Goal: Task Accomplishment & Management: Manage account settings

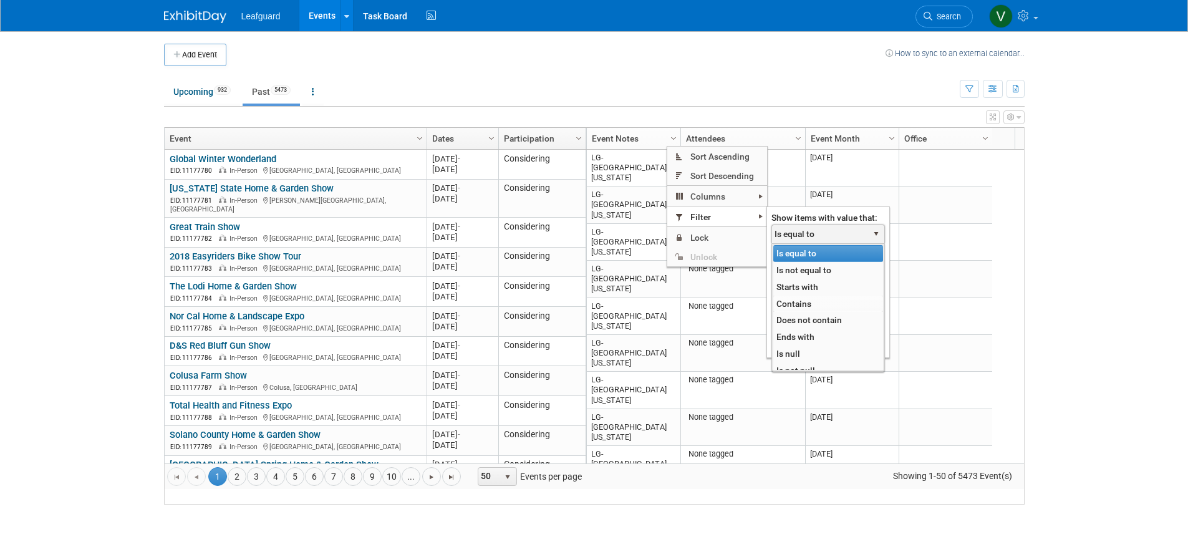
click at [792, 304] on li "Contains" at bounding box center [828, 303] width 110 height 17
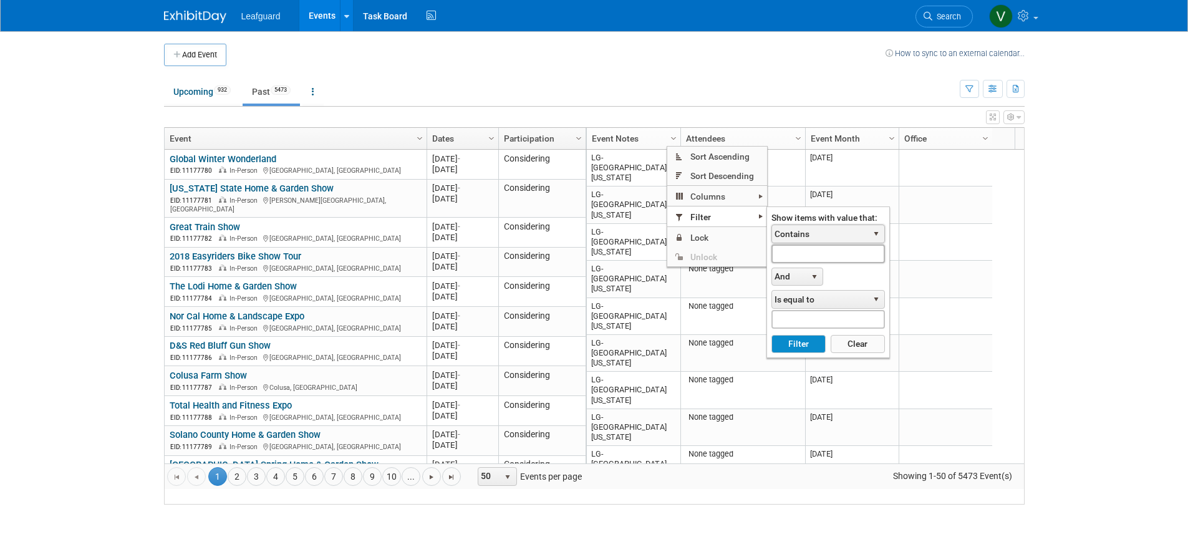
click at [799, 252] on input "text" at bounding box center [827, 253] width 113 height 18
type input "lg-columbia"
click at [798, 342] on button "Filter" at bounding box center [798, 344] width 54 height 19
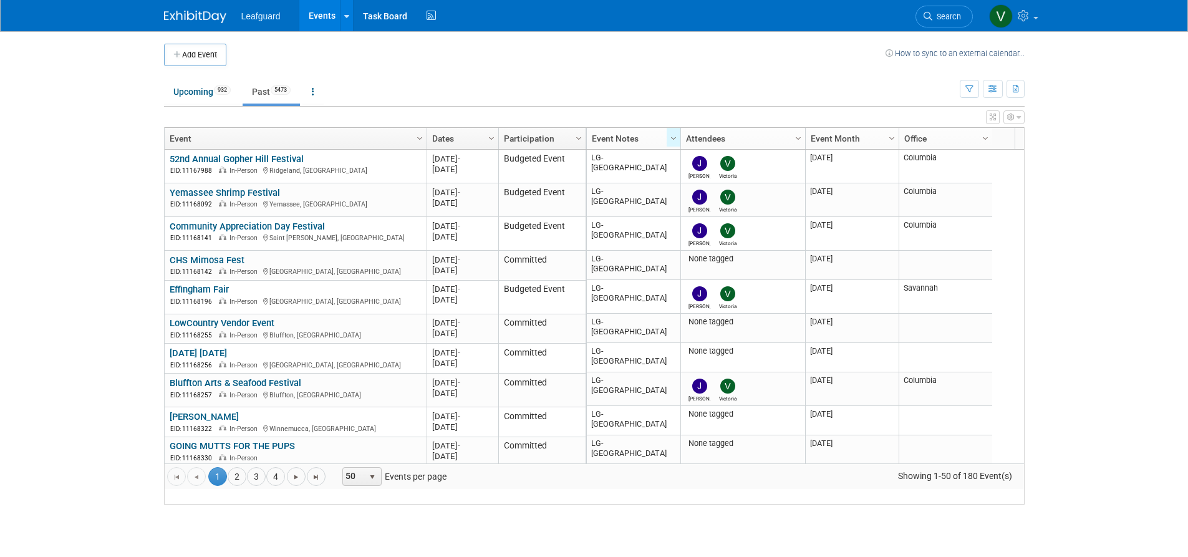
click at [476, 144] on link "Dates" at bounding box center [461, 138] width 58 height 21
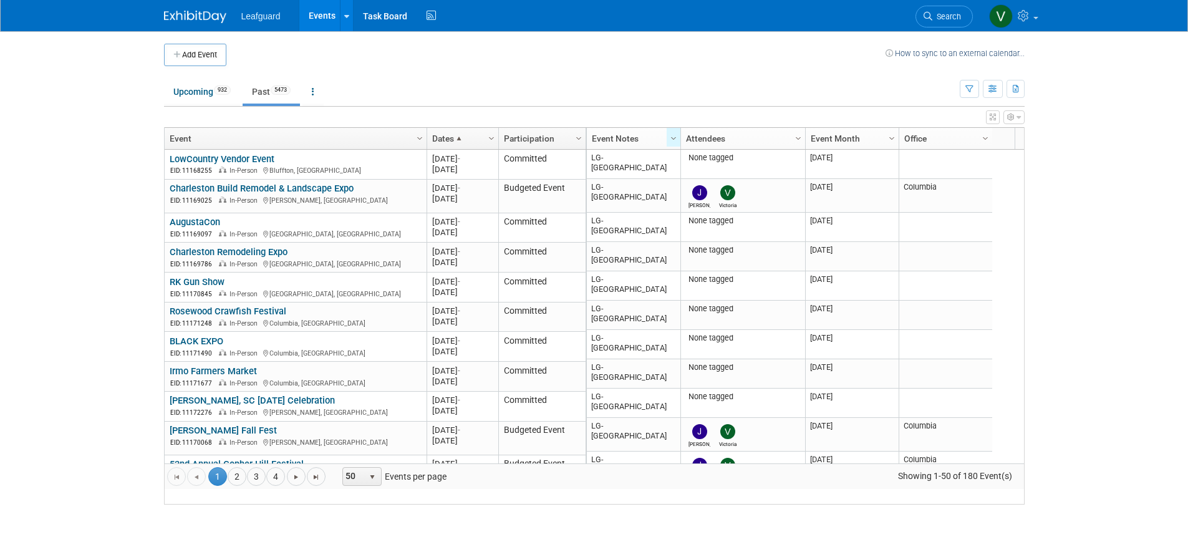
click at [465, 146] on link "Dates" at bounding box center [461, 138] width 58 height 21
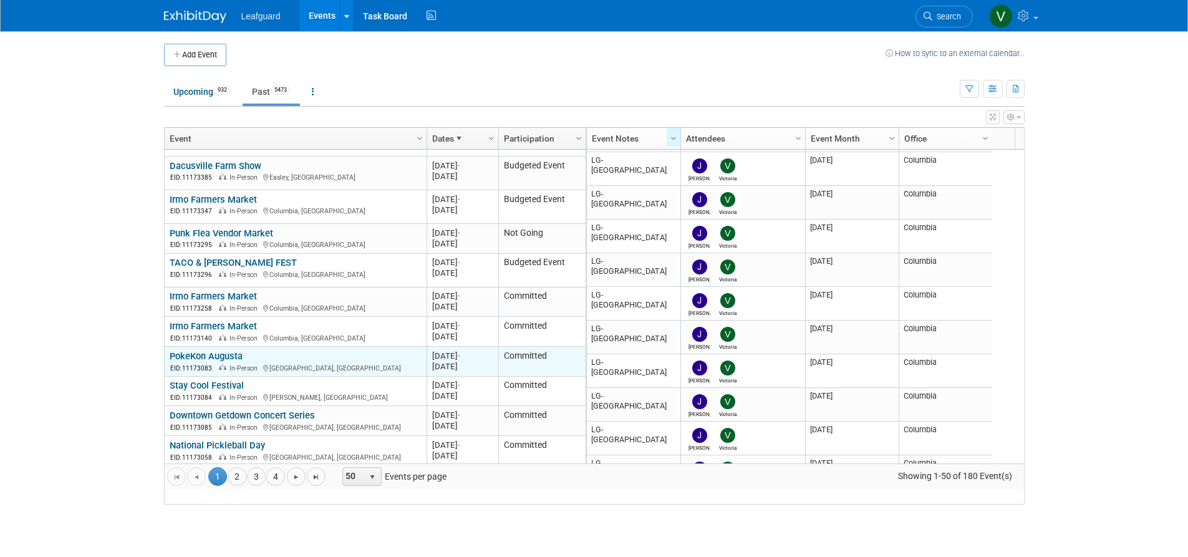
scroll to position [1104, 0]
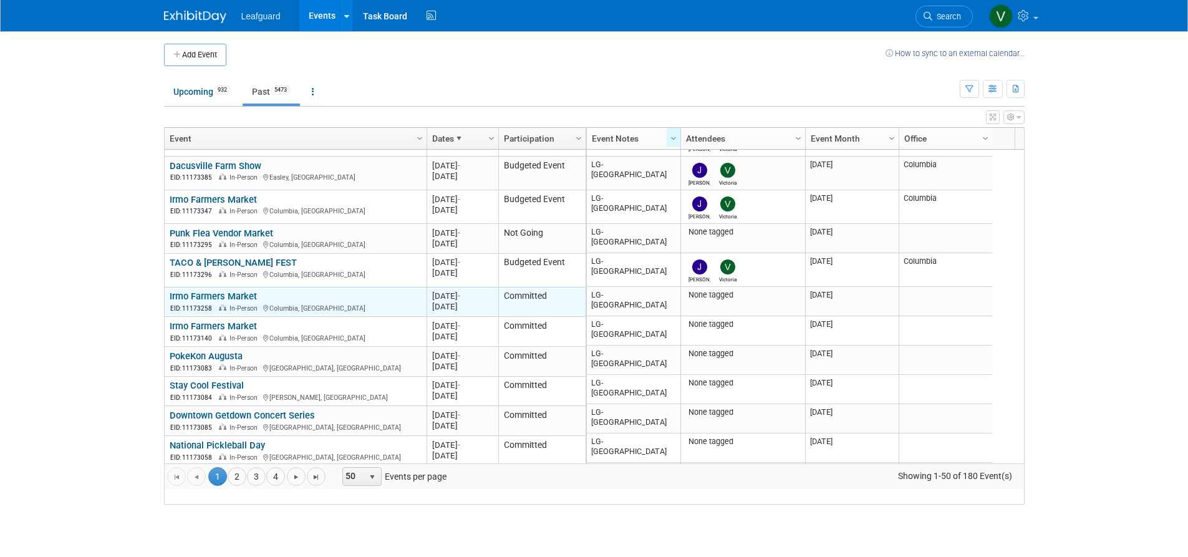
click at [249, 302] on link "Irmo Farmers Market" at bounding box center [213, 296] width 87 height 11
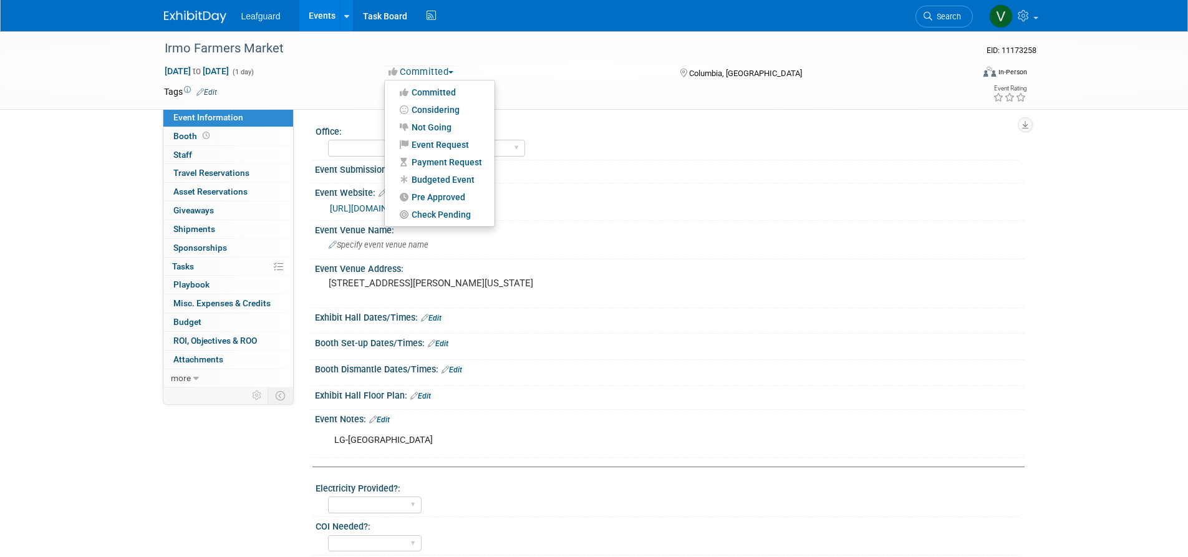
click at [440, 180] on link "Budgeted Event" at bounding box center [440, 179] width 110 height 17
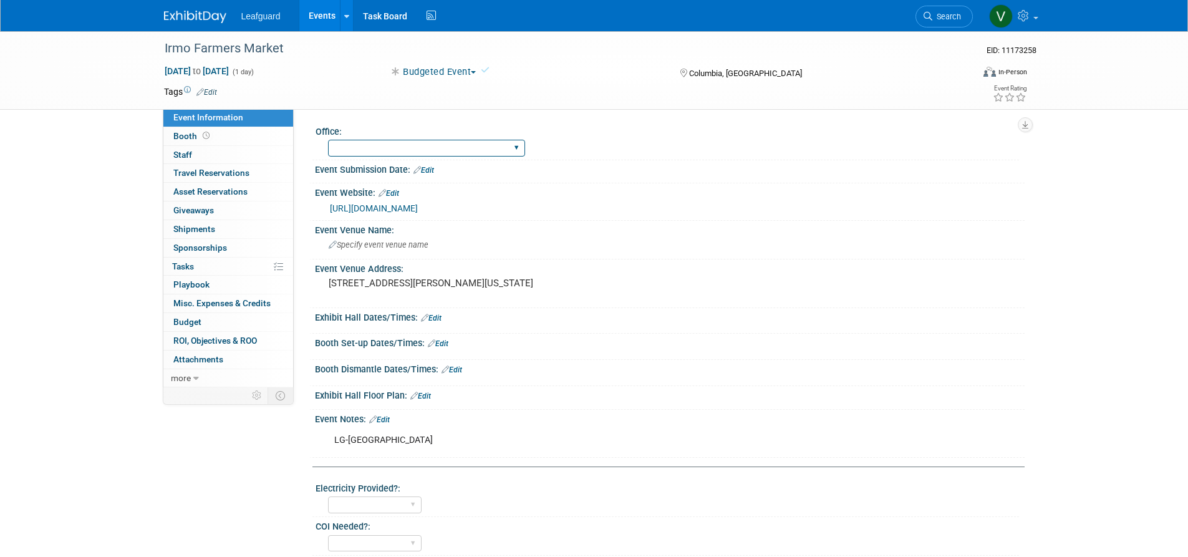
select select "Columbia"
click at [228, 154] on link "0 Staff 0" at bounding box center [228, 155] width 130 height 18
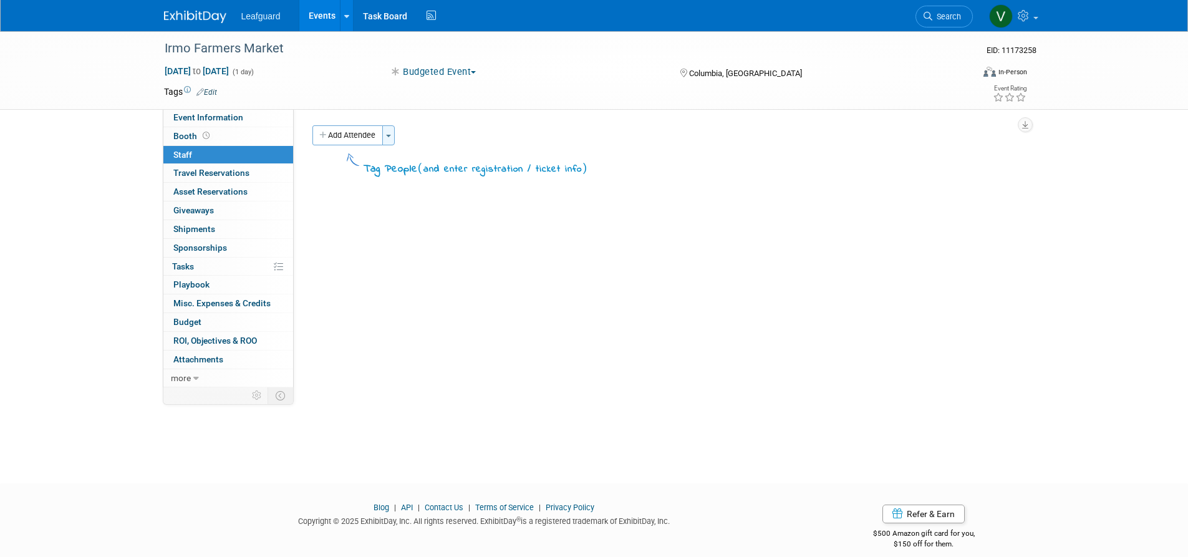
click at [389, 130] on button "Toggle Dropdown" at bounding box center [388, 135] width 12 height 20
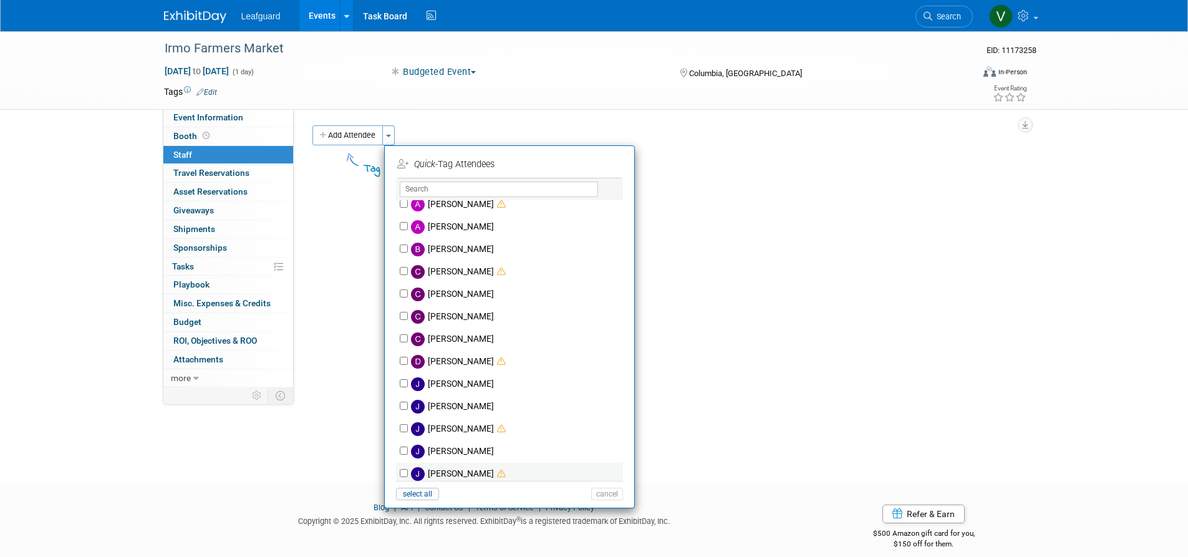
scroll to position [130, 0]
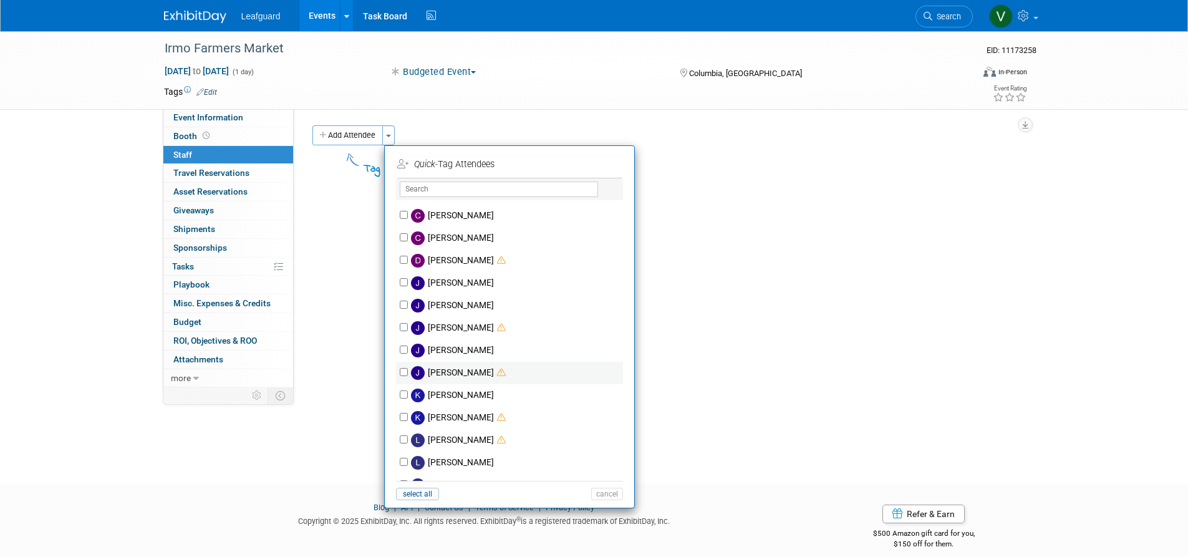
click at [408, 370] on label "Josh Smith" at bounding box center [517, 373] width 219 height 22
click at [408, 370] on input "Josh Smith" at bounding box center [404, 372] width 8 height 8
checkbox input "true"
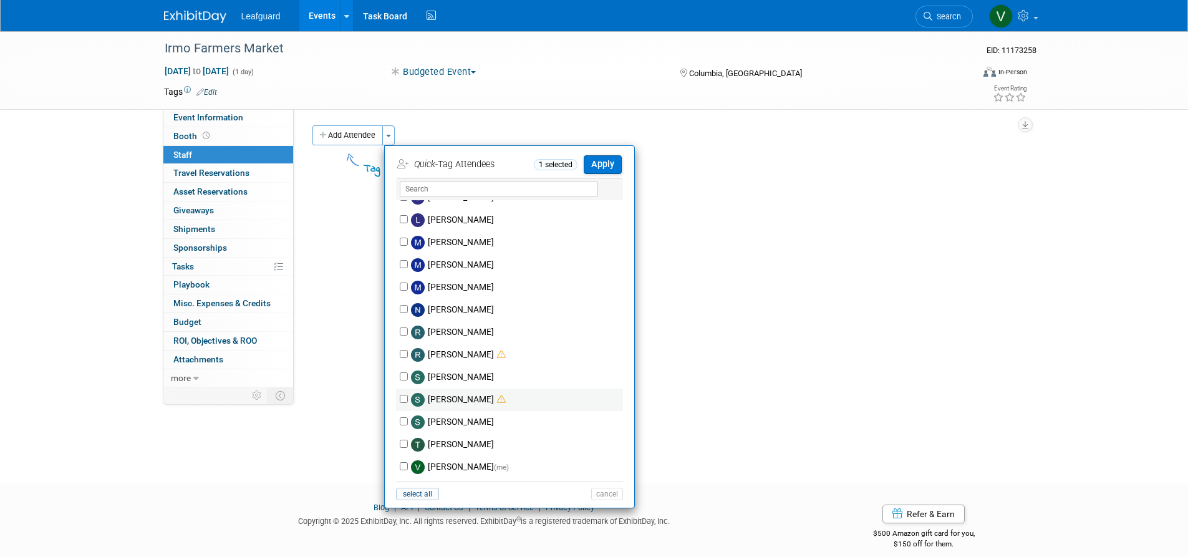
scroll to position [14, 0]
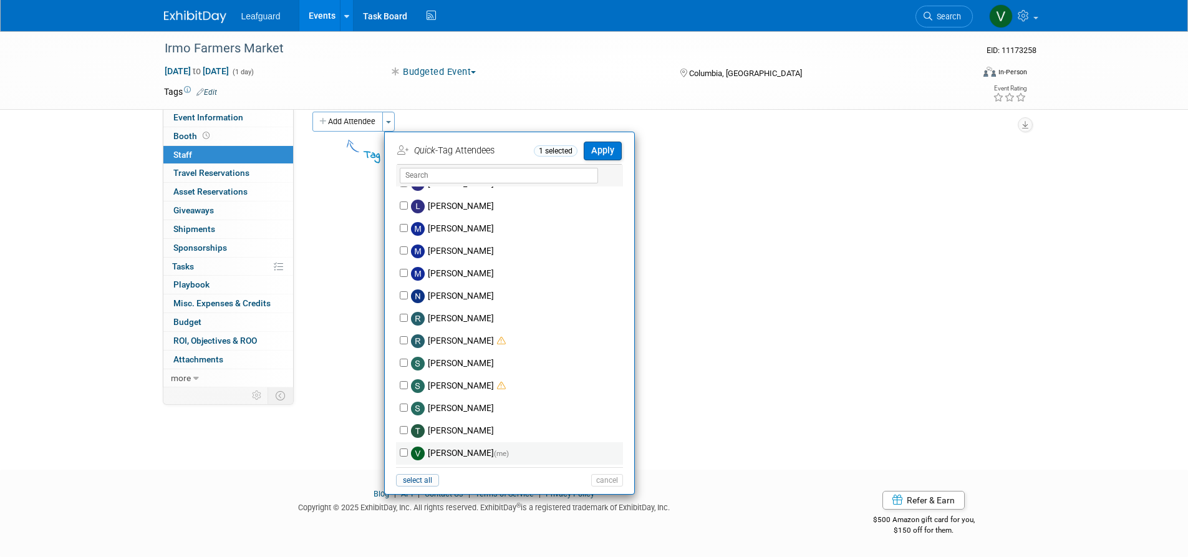
click at [404, 453] on input "Victoria Eaton (me)" at bounding box center [404, 452] width 8 height 8
checkbox input "true"
click at [597, 153] on button "Apply" at bounding box center [602, 151] width 38 height 18
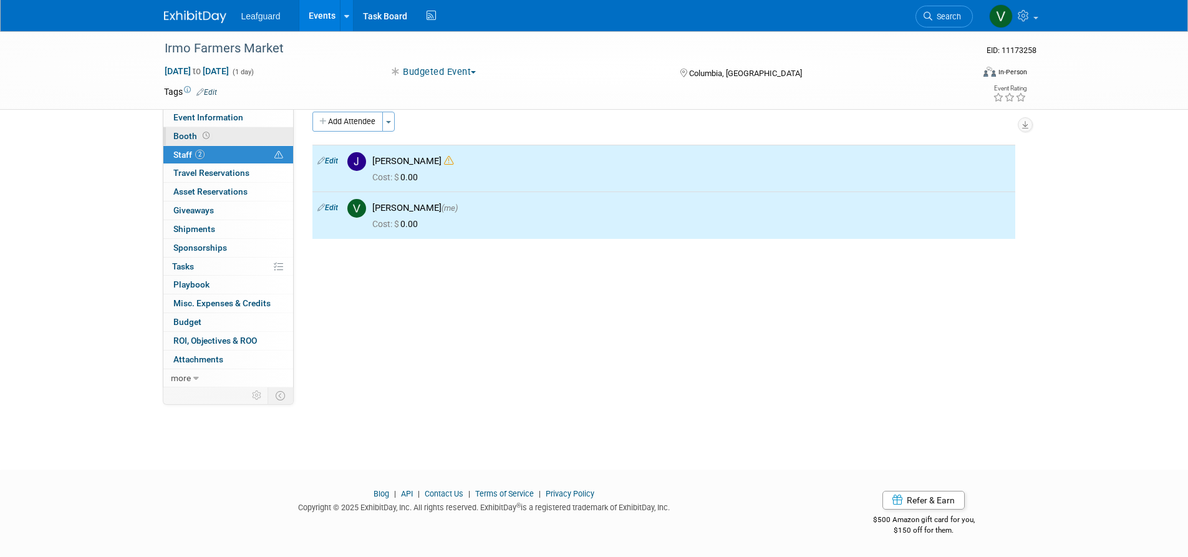
click at [247, 136] on link "Booth" at bounding box center [228, 136] width 130 height 18
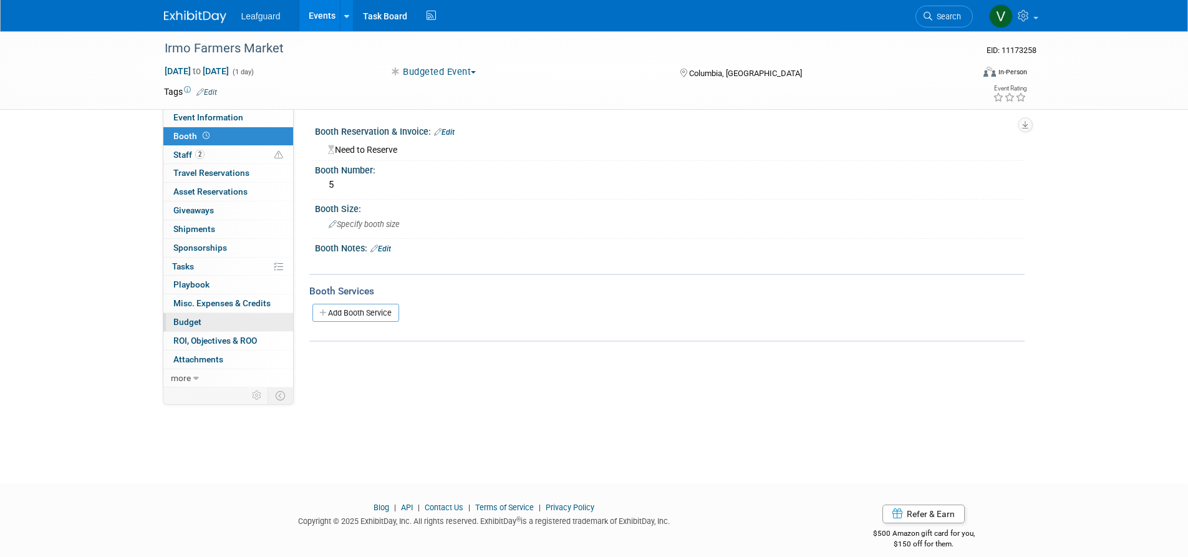
click at [220, 313] on link "Budget" at bounding box center [228, 322] width 130 height 18
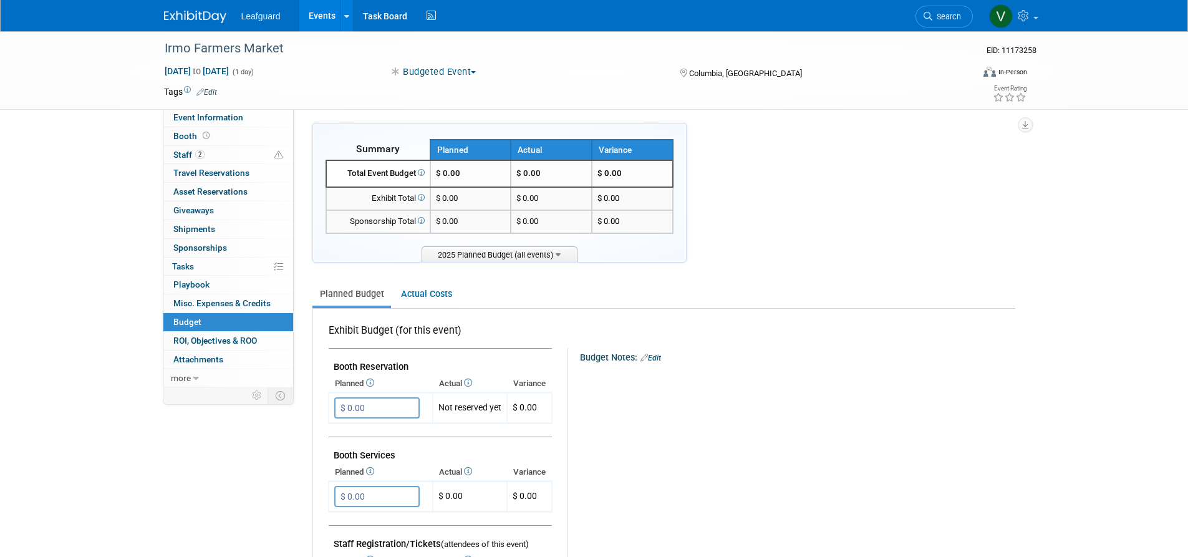
scroll to position [130, 0]
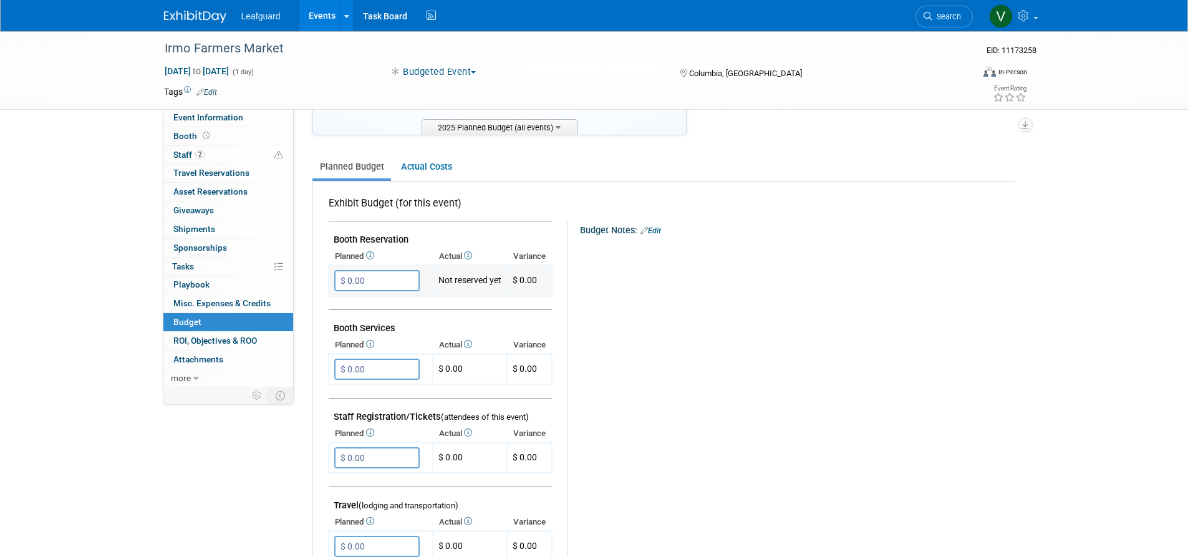
drag, startPoint x: 362, startPoint y: 279, endPoint x: 342, endPoint y: 278, distance: 20.0
click at [342, 278] on input "$ 0.00" at bounding box center [376, 280] width 85 height 21
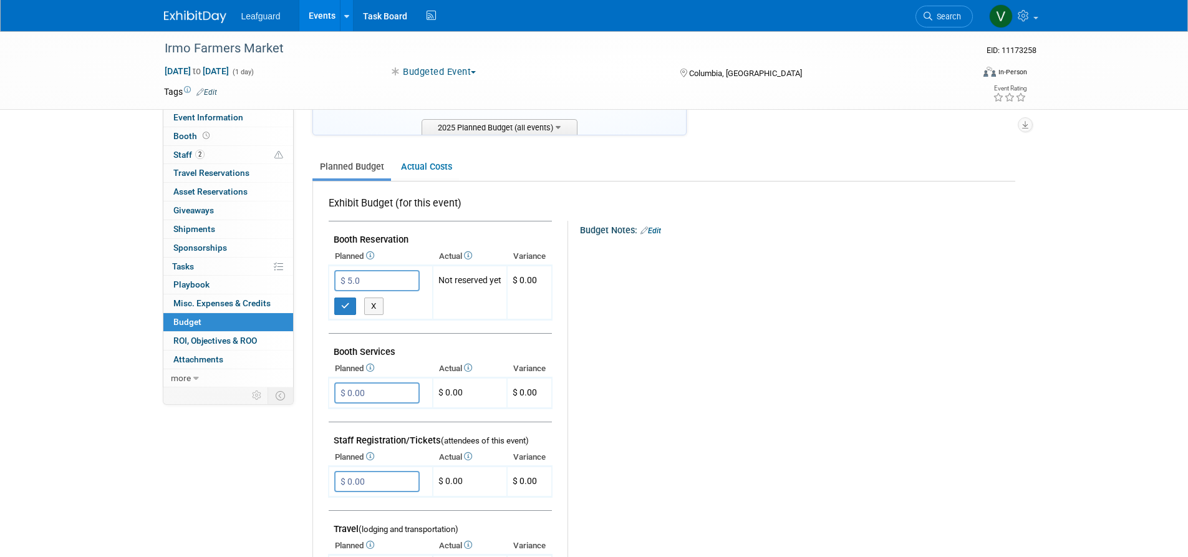
type input "$ 5.00"
click at [345, 302] on icon "button" at bounding box center [345, 306] width 9 height 8
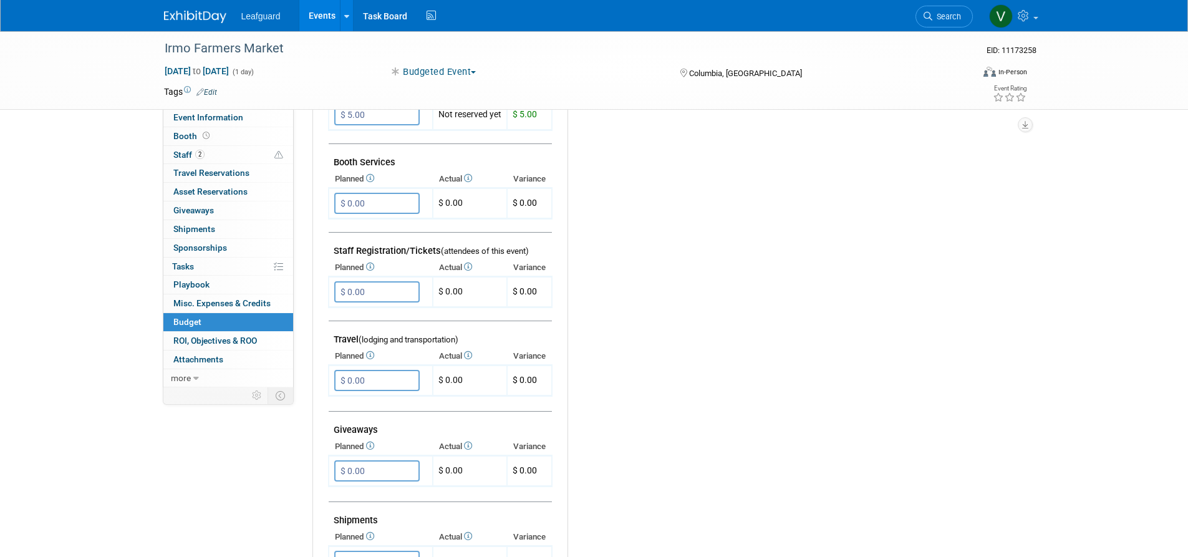
scroll to position [337, 0]
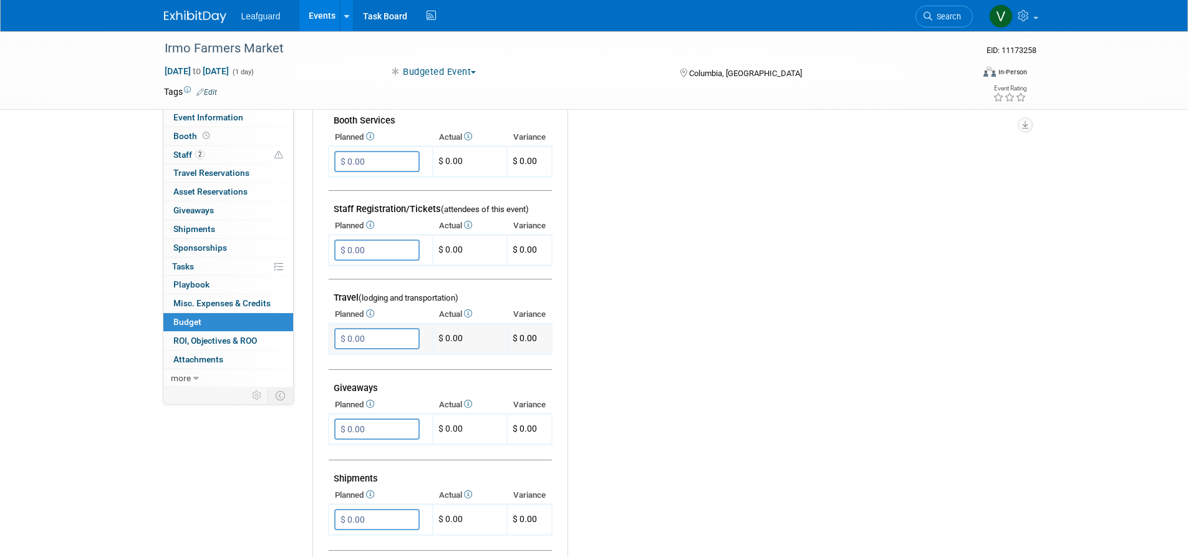
drag, startPoint x: 385, startPoint y: 325, endPoint x: 347, endPoint y: 329, distance: 37.7
click at [347, 329] on input "$ 0.00" at bounding box center [376, 338] width 85 height 21
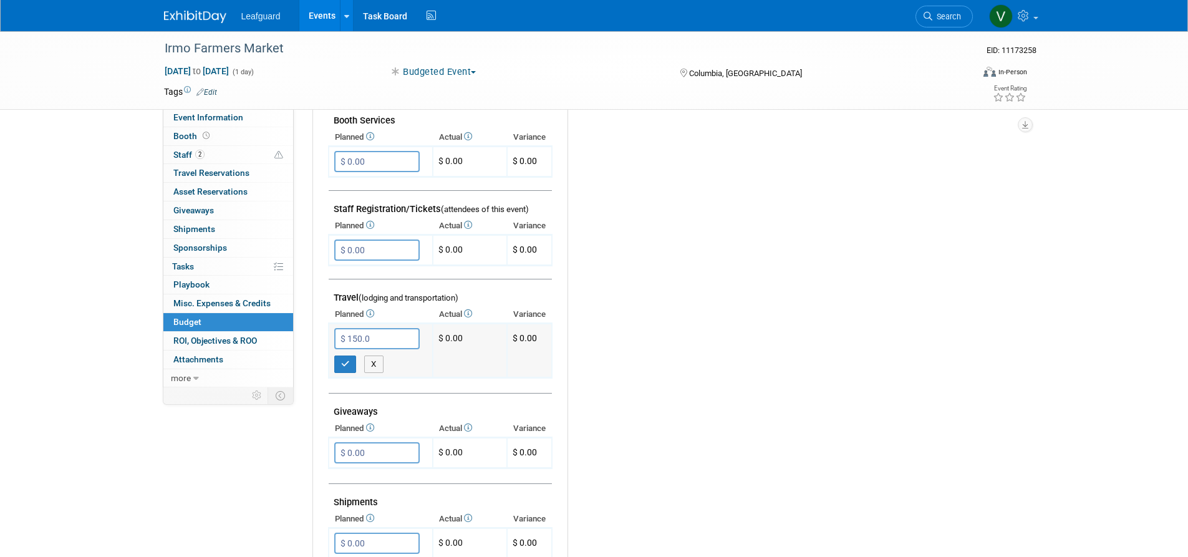
type input "$ 150.00"
click at [342, 360] on icon "button" at bounding box center [345, 364] width 9 height 8
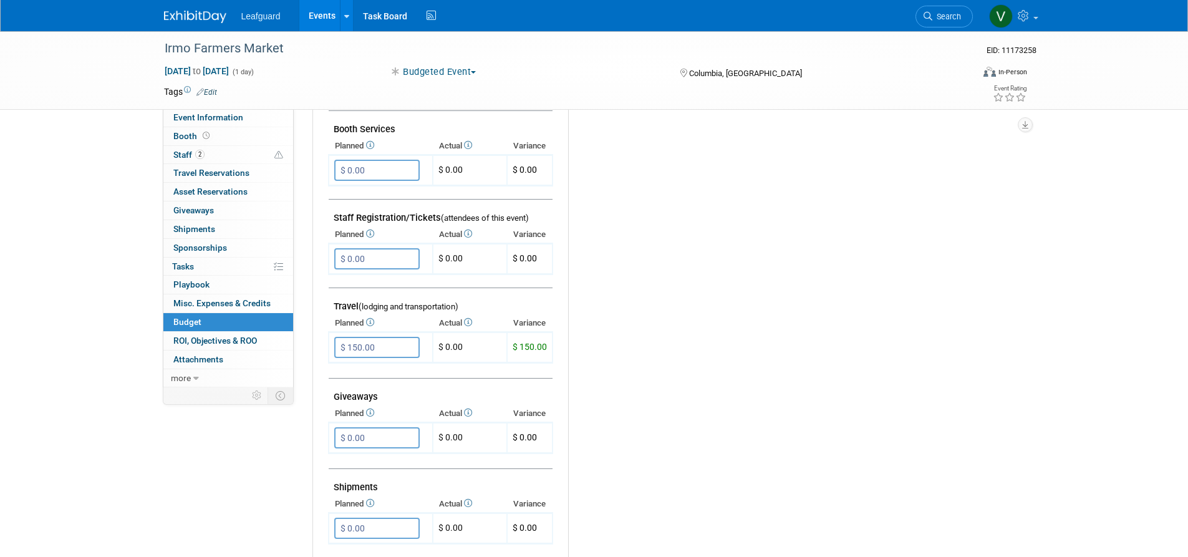
scroll to position [356, 0]
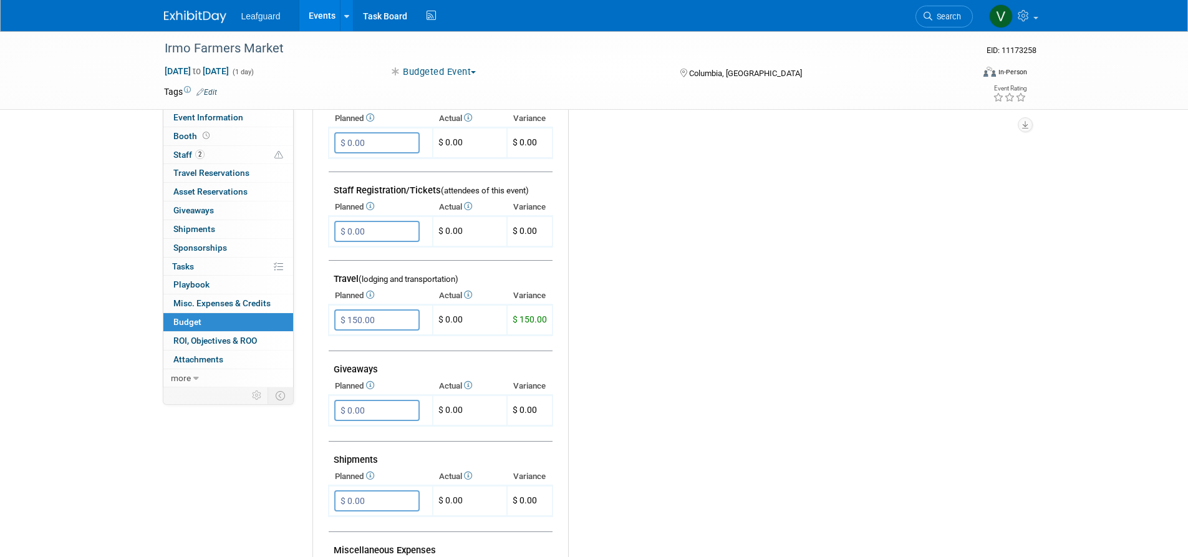
drag, startPoint x: 325, startPoint y: 401, endPoint x: 318, endPoint y: 401, distance: 6.9
click at [318, 401] on div "Exhibit Budget (for this event) Booth Reservation" at bounding box center [664, 363] width 702 height 817
type input "$ 20.00"
click at [349, 428] on button "button" at bounding box center [345, 435] width 22 height 17
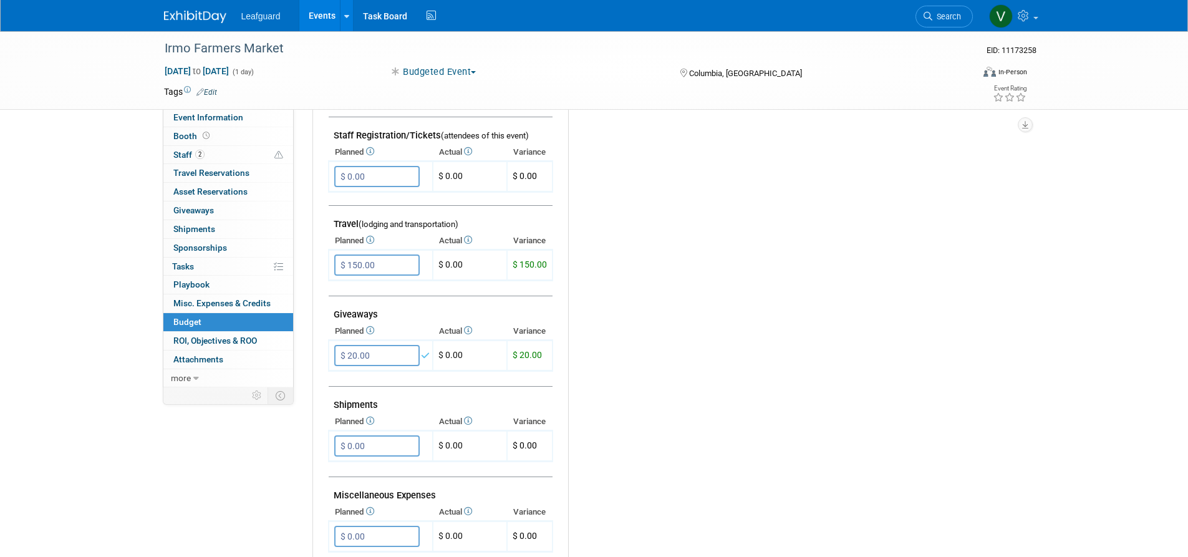
scroll to position [438, 0]
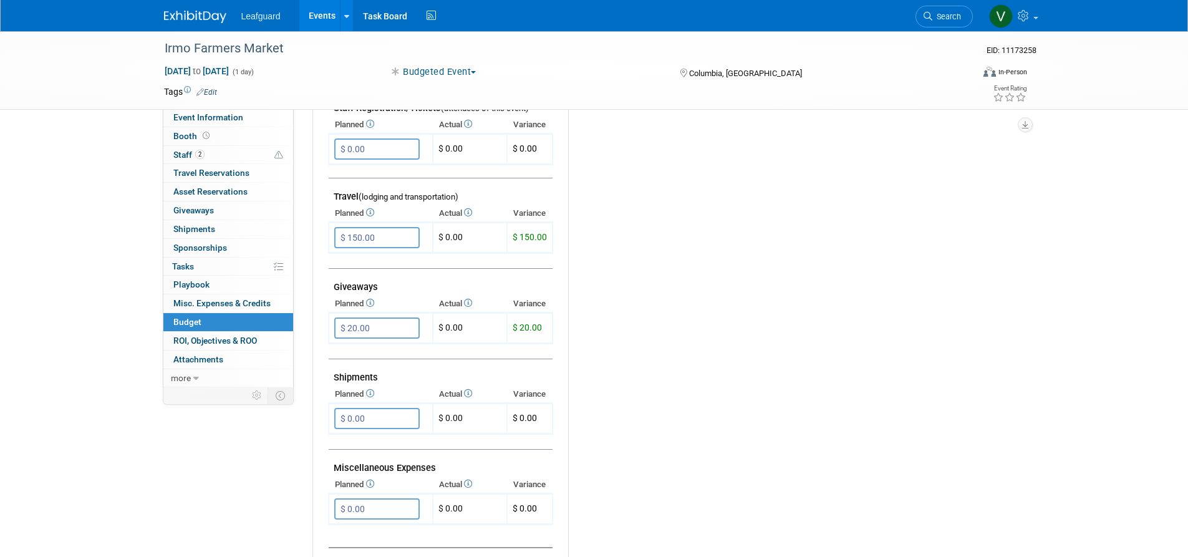
drag, startPoint x: 378, startPoint y: 494, endPoint x: 327, endPoint y: 497, distance: 51.8
click at [327, 497] on div "Exhibit Budget (for this event) Booth Reservation" at bounding box center [664, 281] width 702 height 817
type input "$ 126.00"
click at [345, 530] on icon "button" at bounding box center [345, 534] width 9 height 8
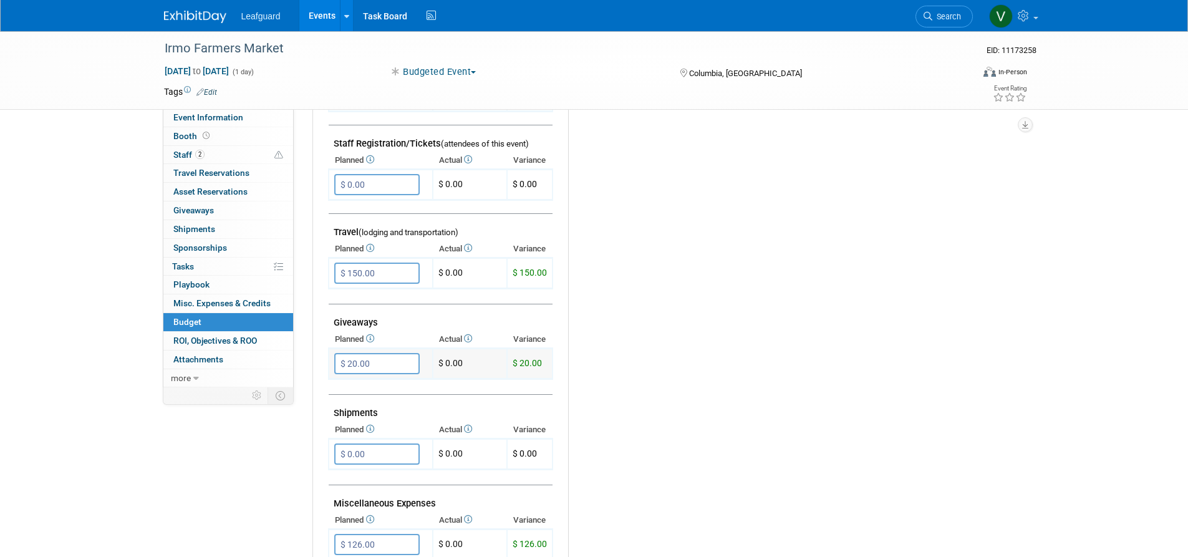
scroll to position [383, 0]
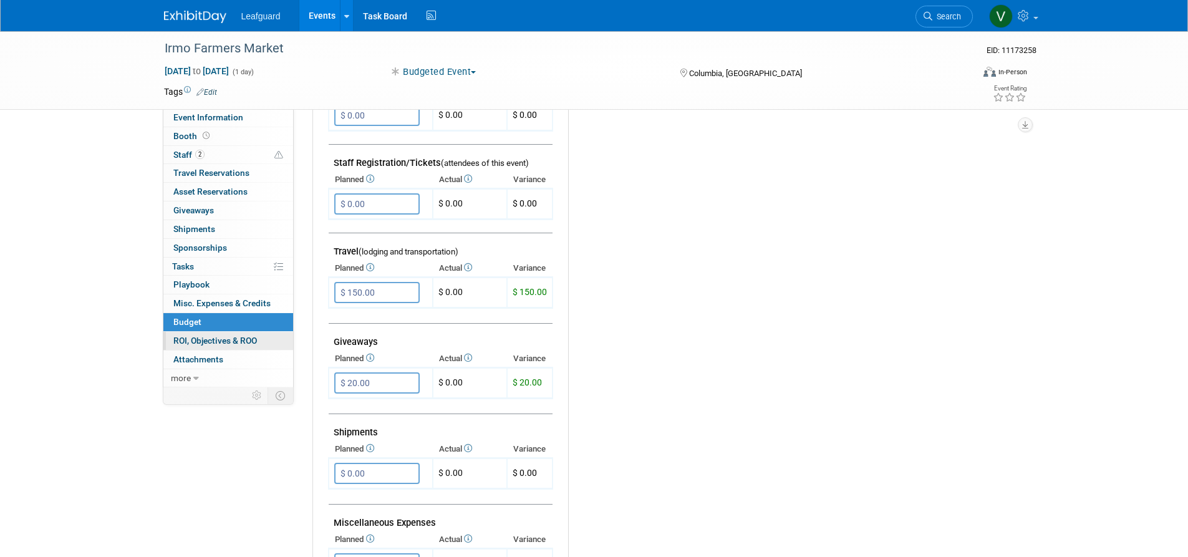
click at [261, 336] on link "0 ROI, Objectives & ROO 0" at bounding box center [228, 341] width 130 height 18
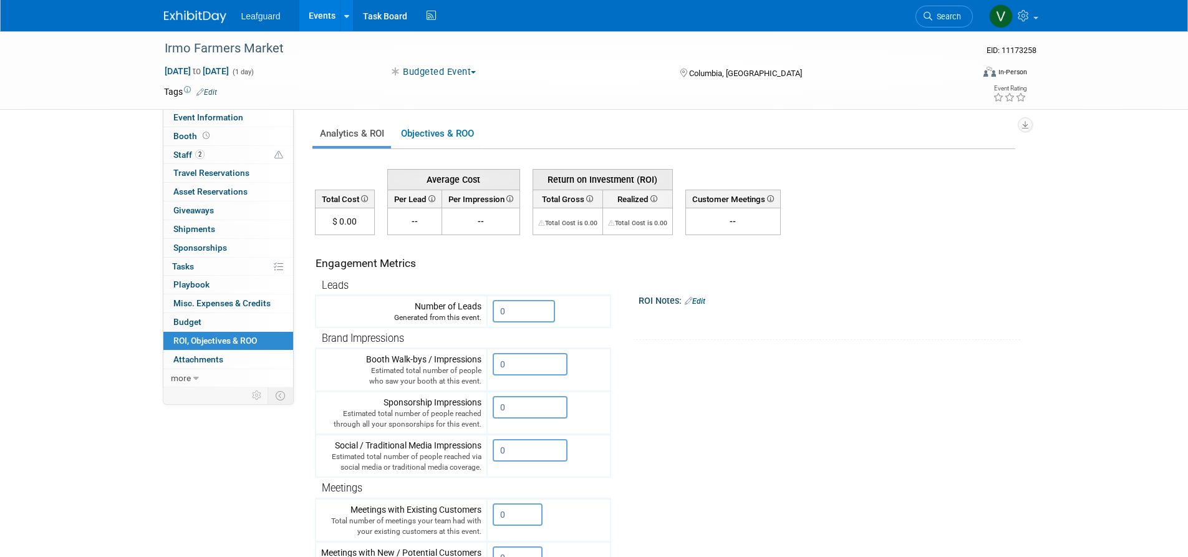
click at [330, 17] on link "Events" at bounding box center [322, 15] width 46 height 31
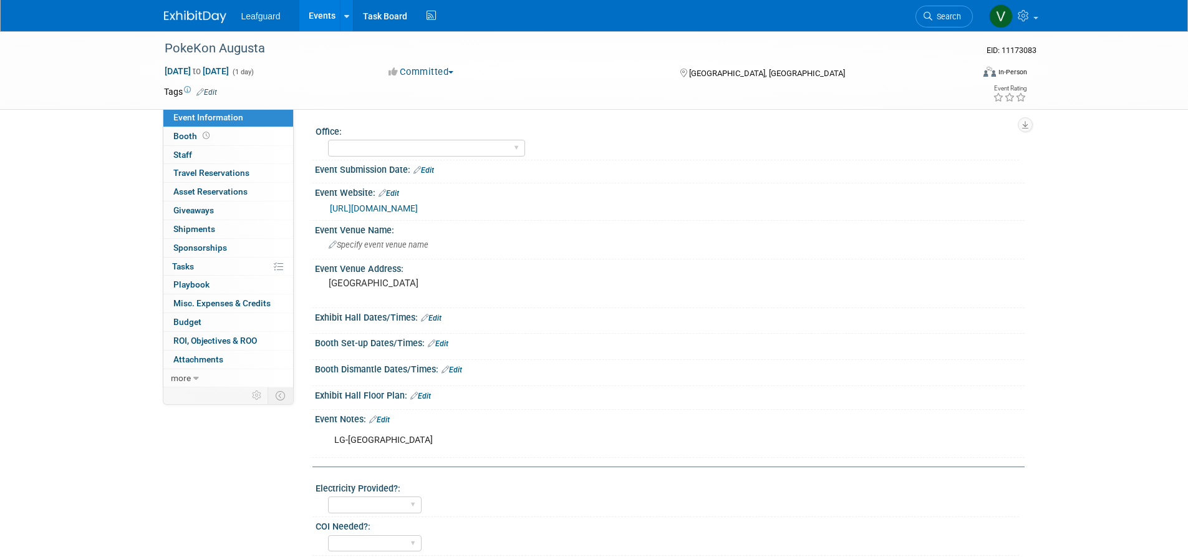
click at [450, 69] on button "Committed" at bounding box center [421, 71] width 74 height 13
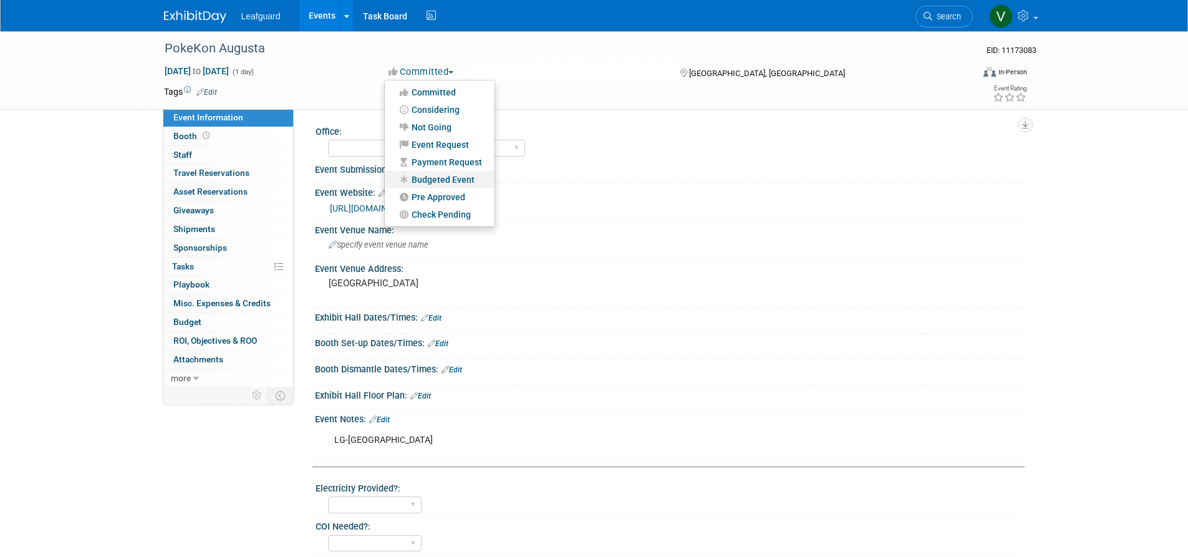
click at [449, 177] on link "Budgeted Event" at bounding box center [440, 179] width 110 height 17
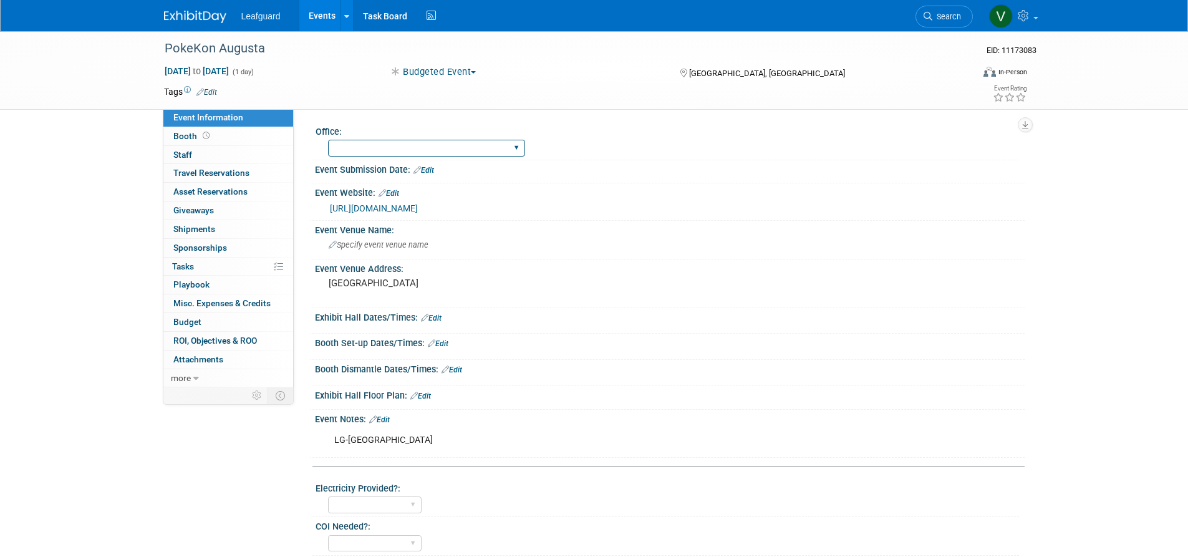
select select "Columbia"
click at [216, 149] on link "0 Staff 0" at bounding box center [228, 155] width 130 height 18
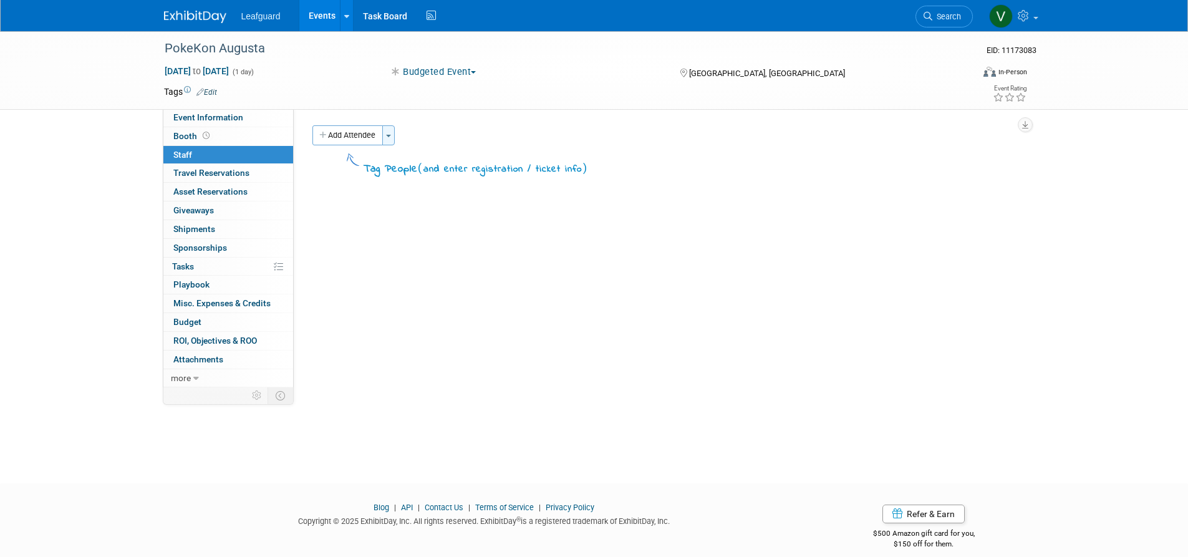
click at [390, 137] on span "button" at bounding box center [388, 136] width 5 height 2
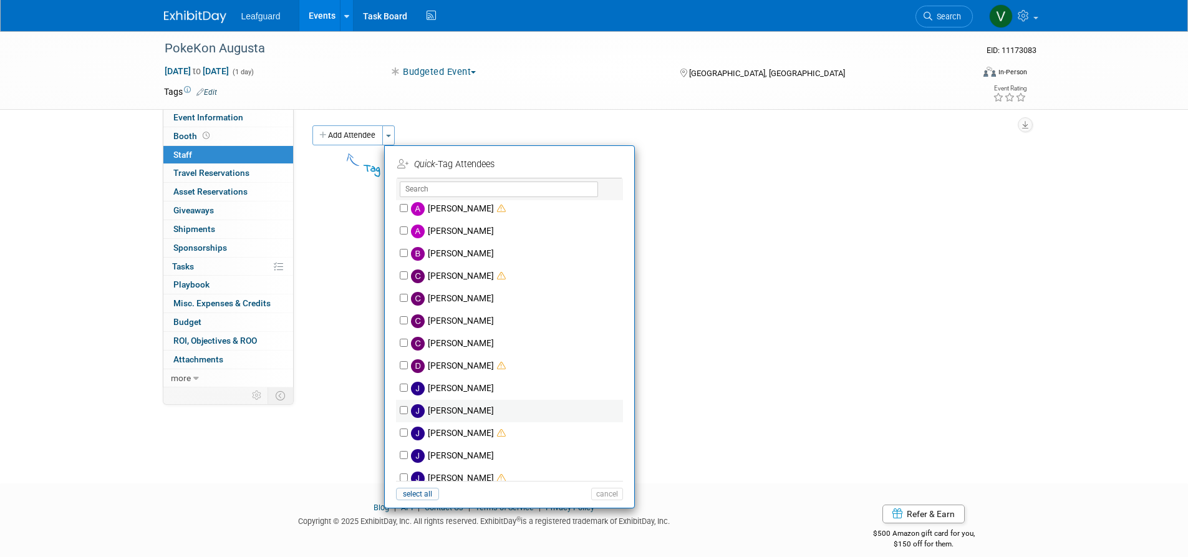
scroll to position [201, 0]
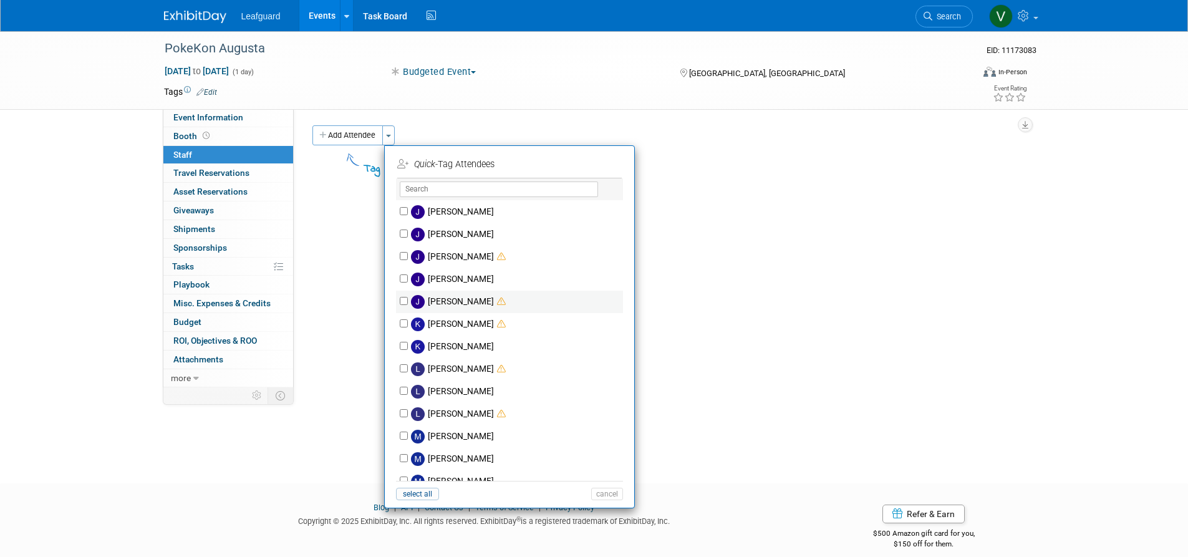
click at [408, 301] on label "[PERSON_NAME]" at bounding box center [517, 302] width 219 height 22
click at [406, 301] on input "Josh Smith" at bounding box center [404, 301] width 8 height 8
checkbox input "true"
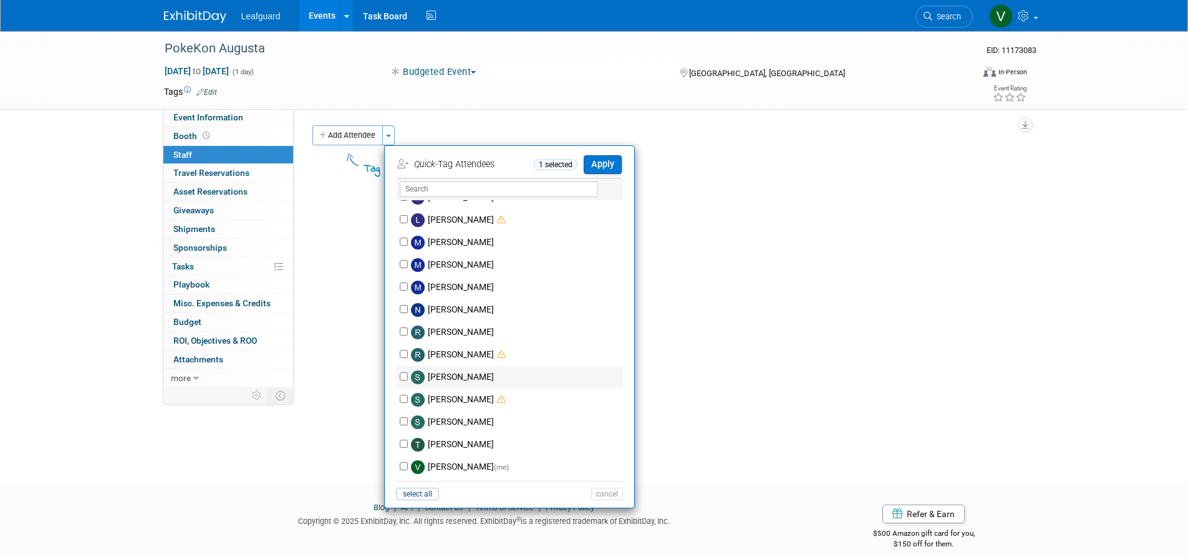
scroll to position [14, 0]
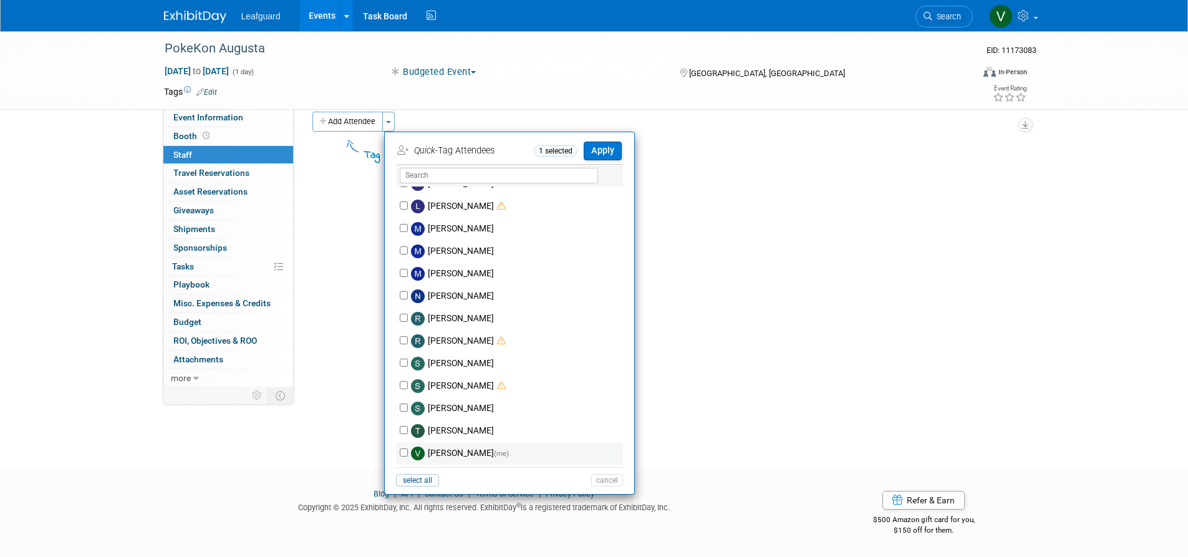
click at [403, 454] on input "Victoria Eaton (me)" at bounding box center [404, 452] width 8 height 8
checkbox input "true"
click at [603, 156] on button "Apply" at bounding box center [602, 151] width 38 height 18
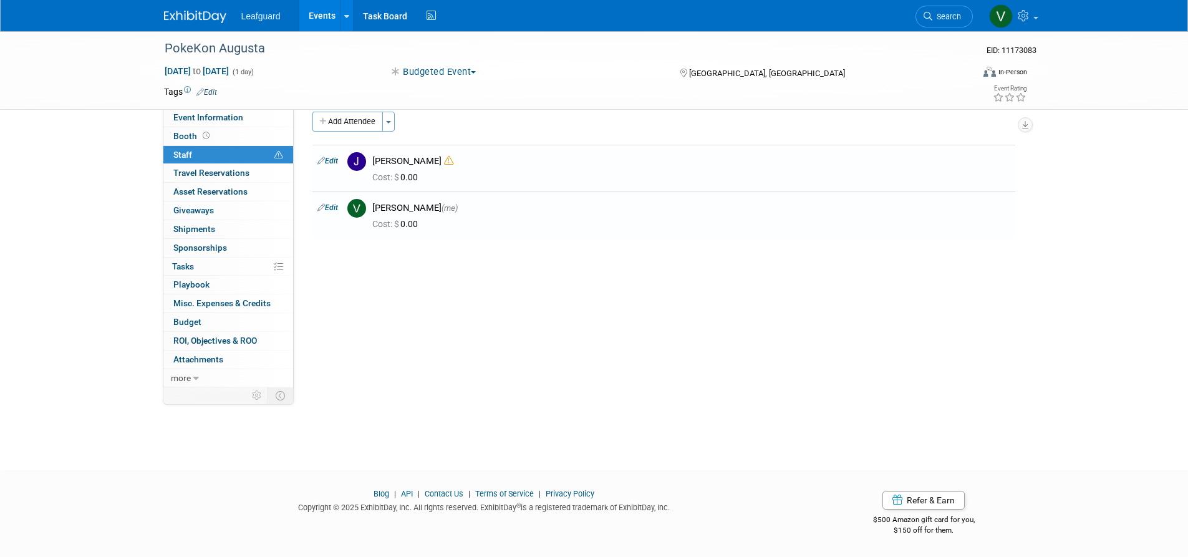
click at [265, 143] on link "Booth" at bounding box center [228, 136] width 130 height 18
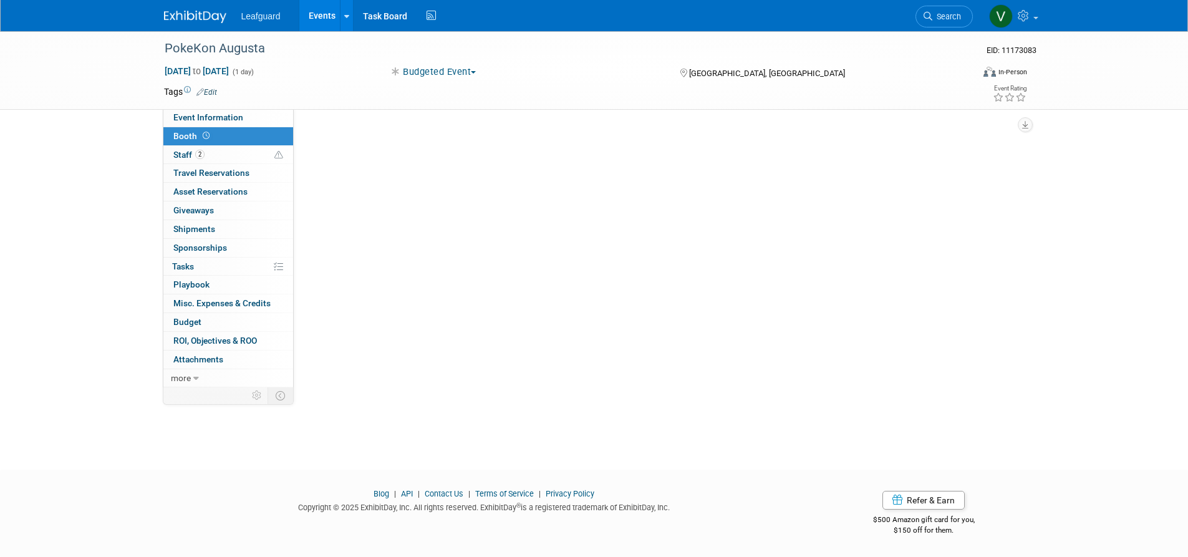
scroll to position [0, 0]
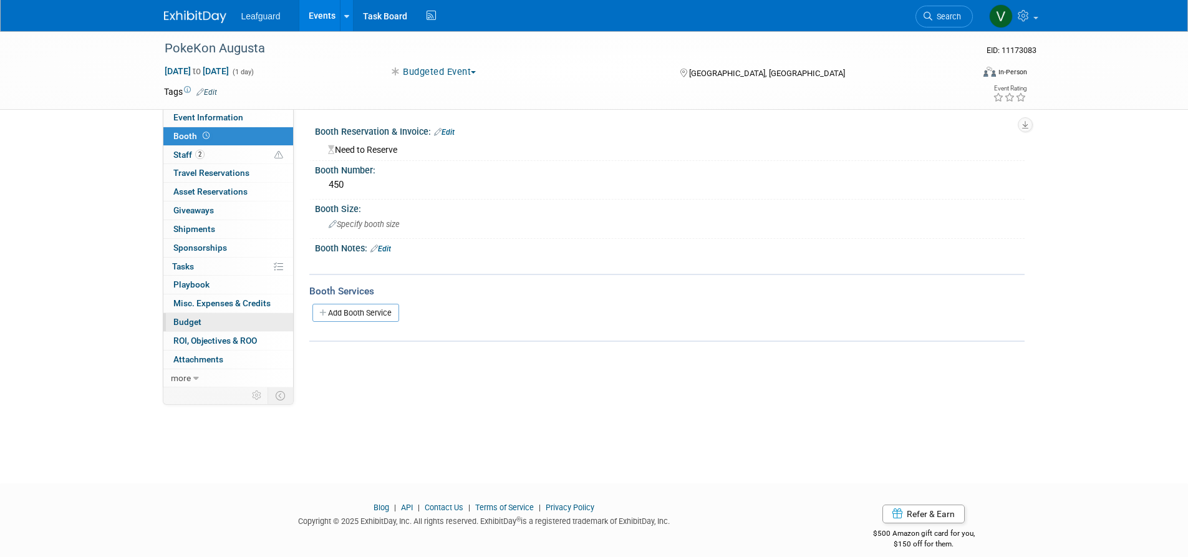
click at [242, 313] on link "Budget" at bounding box center [228, 322] width 130 height 18
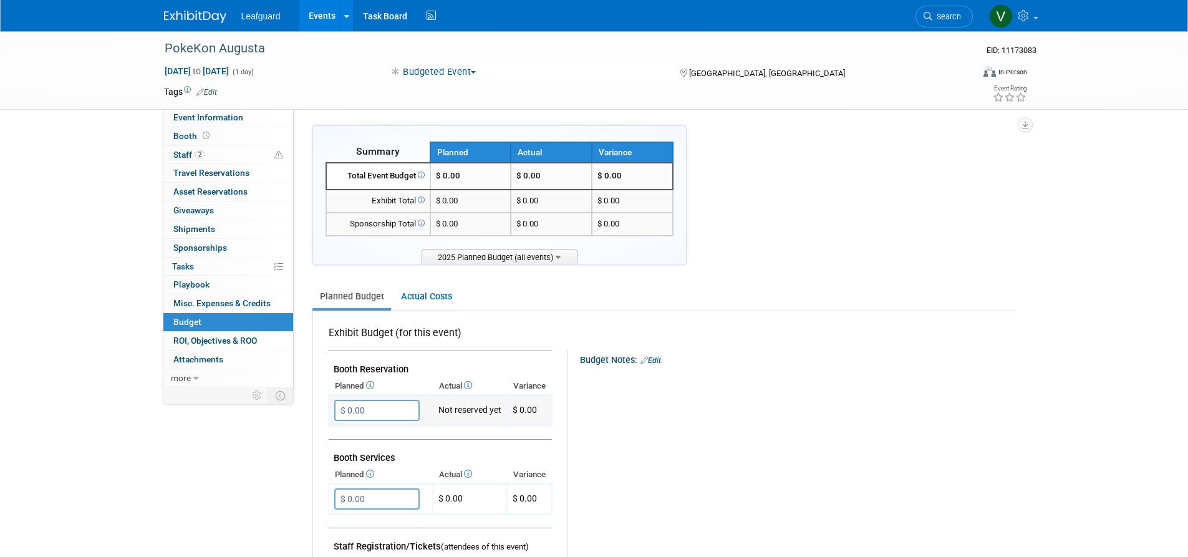
drag, startPoint x: 390, startPoint y: 406, endPoint x: 343, endPoint y: 401, distance: 47.0
click at [343, 401] on input "$ 0.00" at bounding box center [376, 410] width 85 height 21
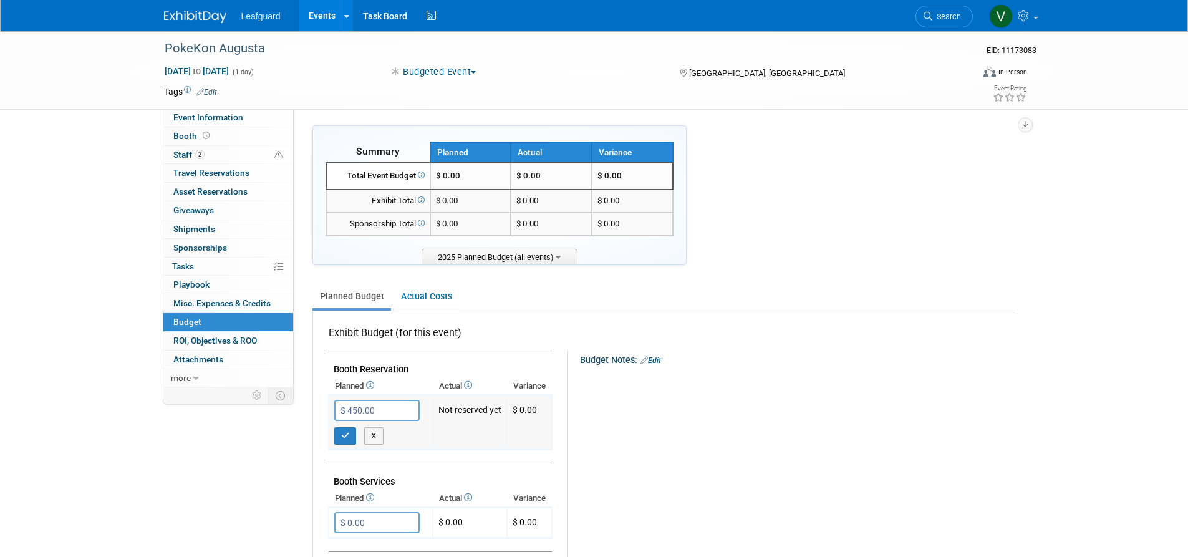
type input "$ 450.00"
click at [348, 427] on button "button" at bounding box center [345, 435] width 22 height 17
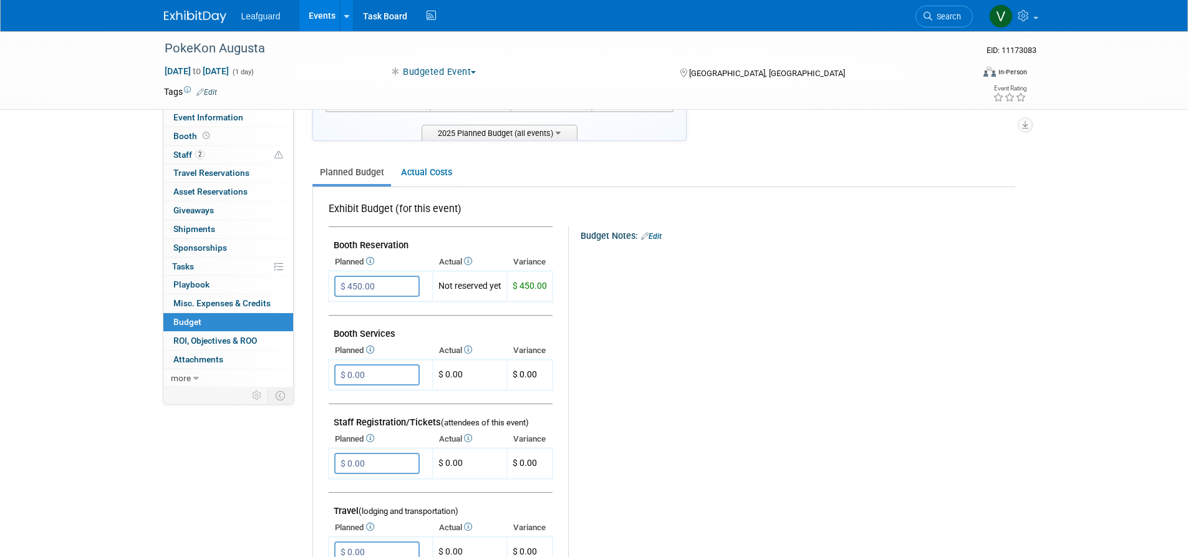
scroll to position [219, 0]
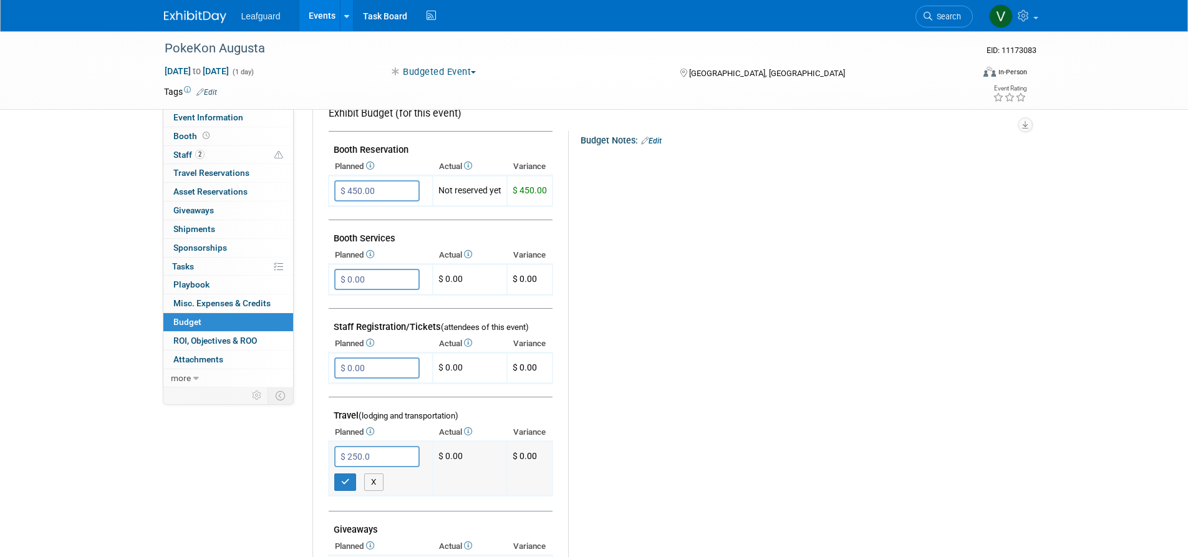
type input "$ 250.00"
click at [342, 478] on icon "button" at bounding box center [345, 482] width 9 height 8
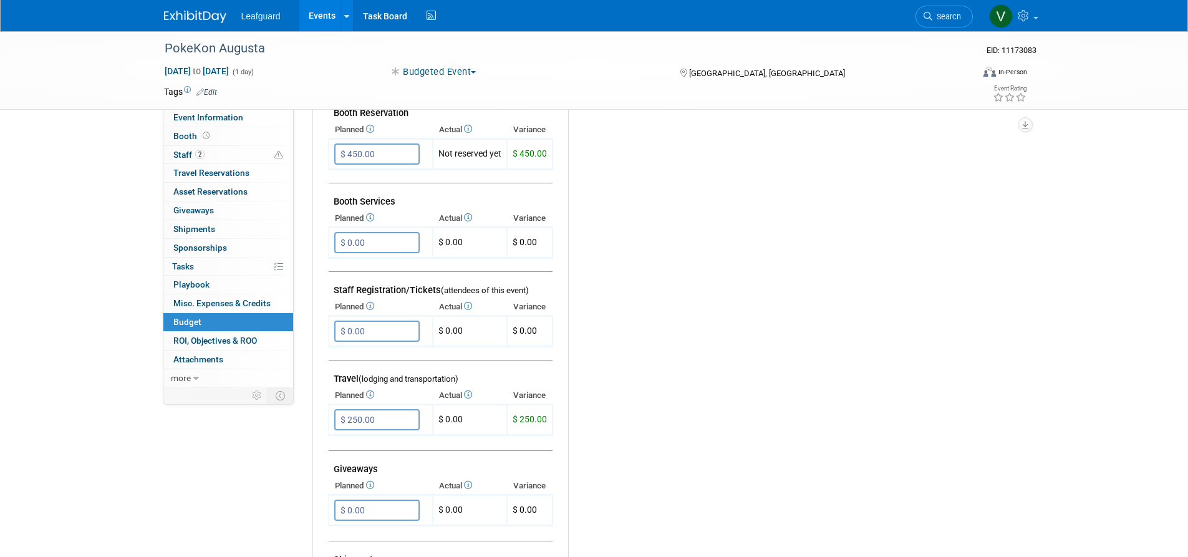
scroll to position [284, 0]
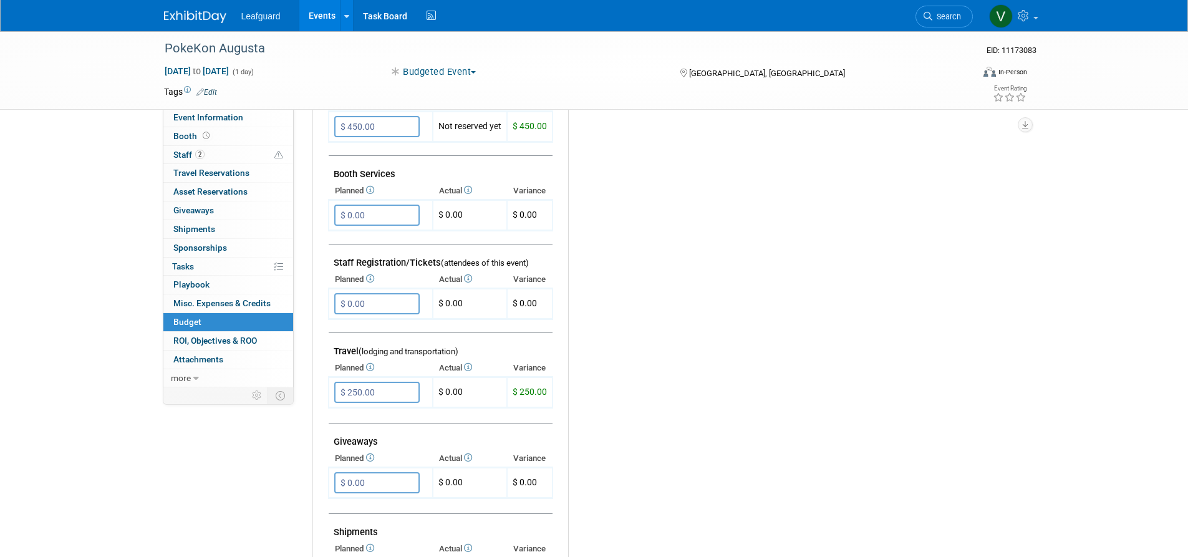
drag, startPoint x: 372, startPoint y: 475, endPoint x: 325, endPoint y: 476, distance: 46.8
click at [325, 476] on div "Exhibit Budget (for this event) Booth Reservation" at bounding box center [664, 435] width 702 height 817
type input "$ 20.00"
click at [341, 504] on icon "button" at bounding box center [345, 508] width 9 height 8
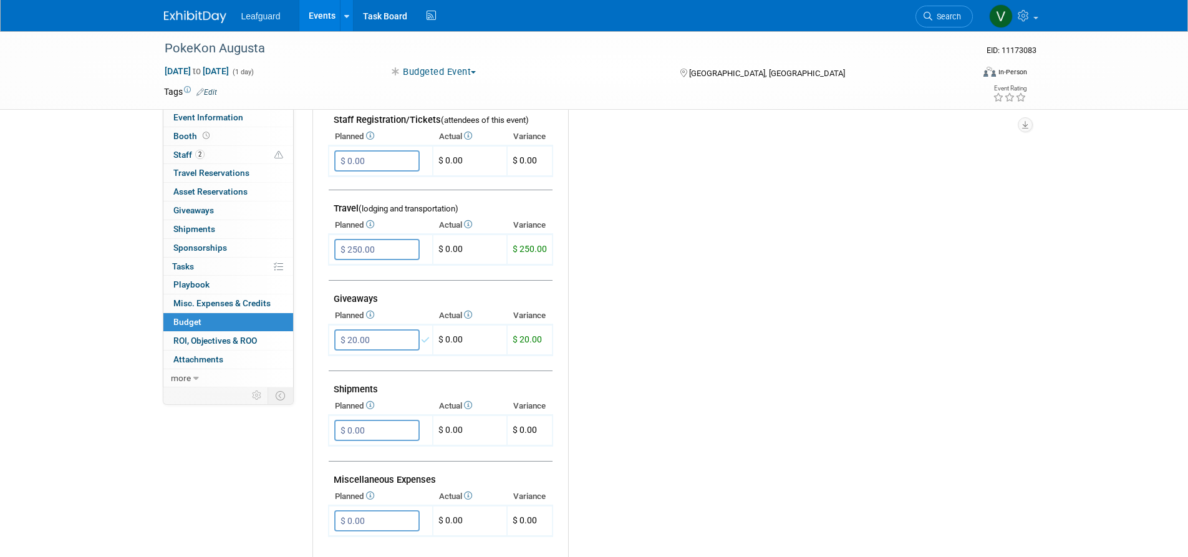
scroll to position [451, 0]
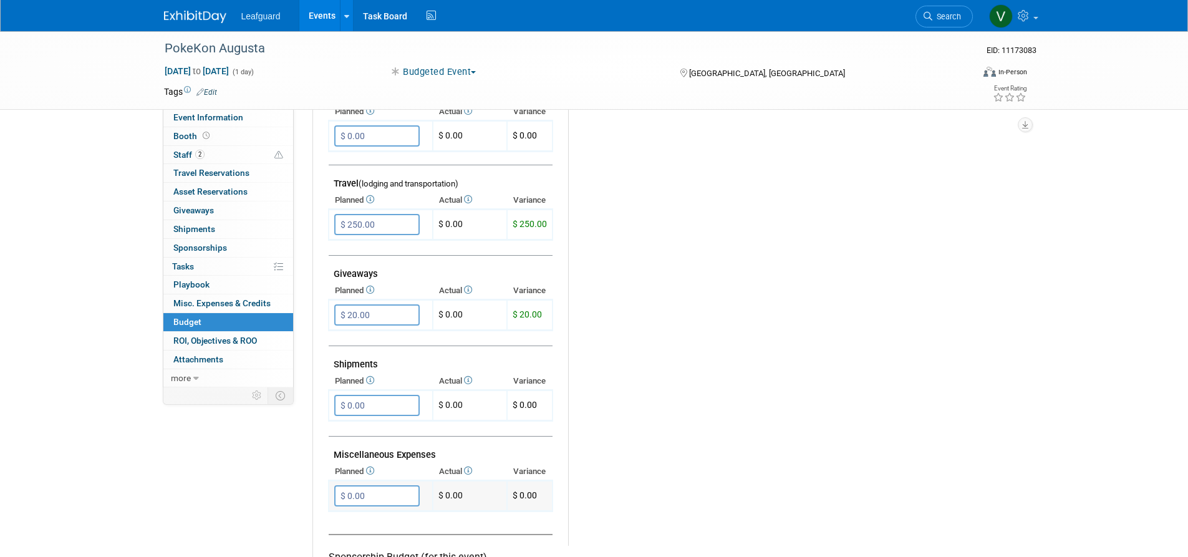
drag, startPoint x: 335, startPoint y: 491, endPoint x: 339, endPoint y: 485, distance: 6.7
click at [339, 485] on input "$ 0.00" at bounding box center [376, 495] width 85 height 21
type input "$ 144.00"
click at [349, 512] on button "button" at bounding box center [345, 520] width 22 height 17
click at [247, 337] on span "ROI, Objectives & ROO 0" at bounding box center [215, 340] width 84 height 10
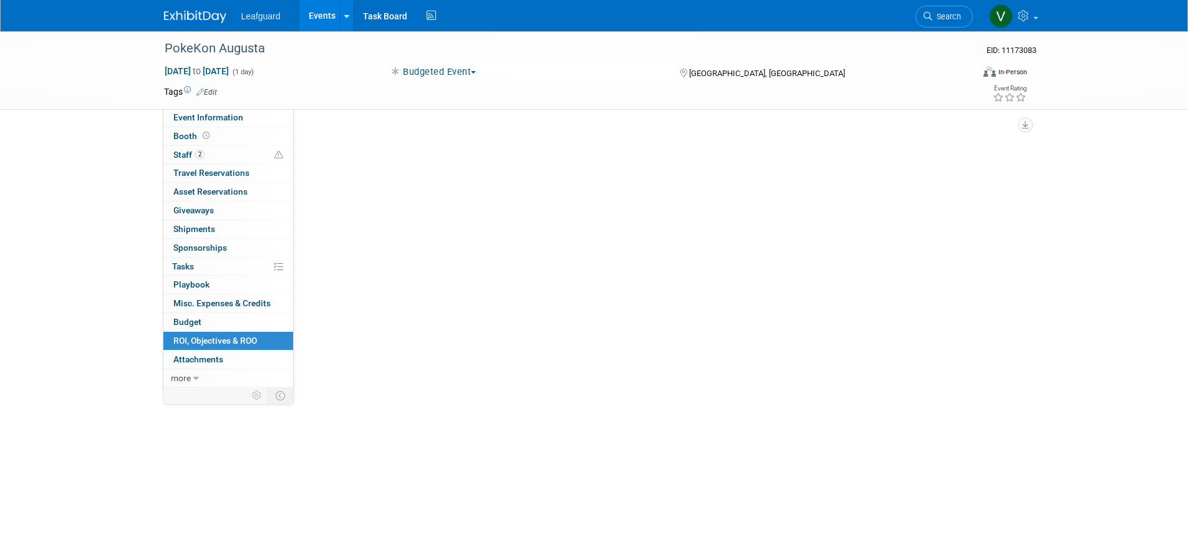
scroll to position [0, 0]
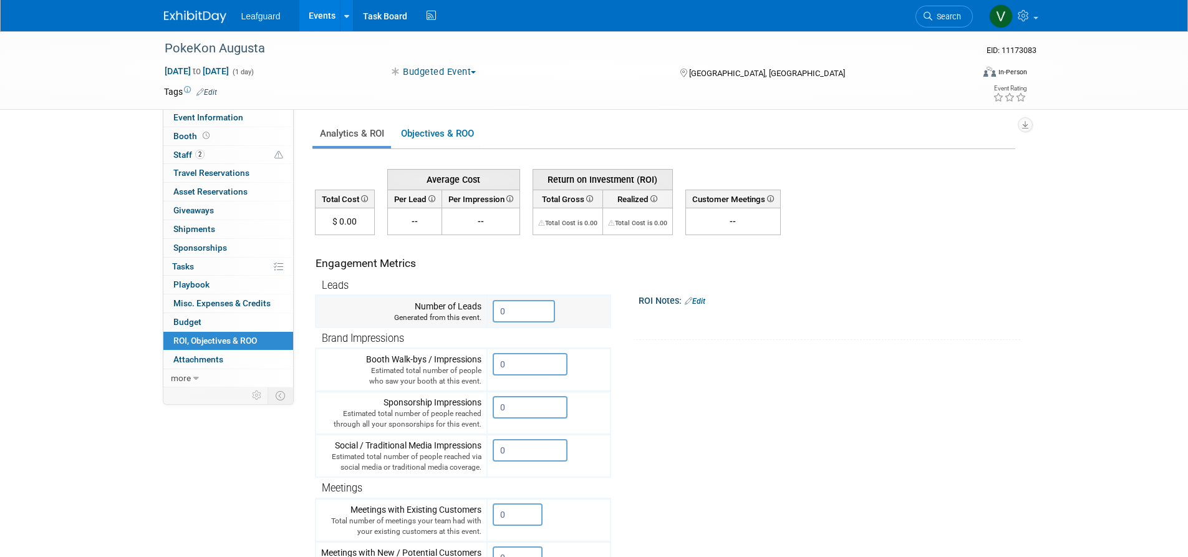
click at [522, 307] on input "0" at bounding box center [523, 311] width 62 height 22
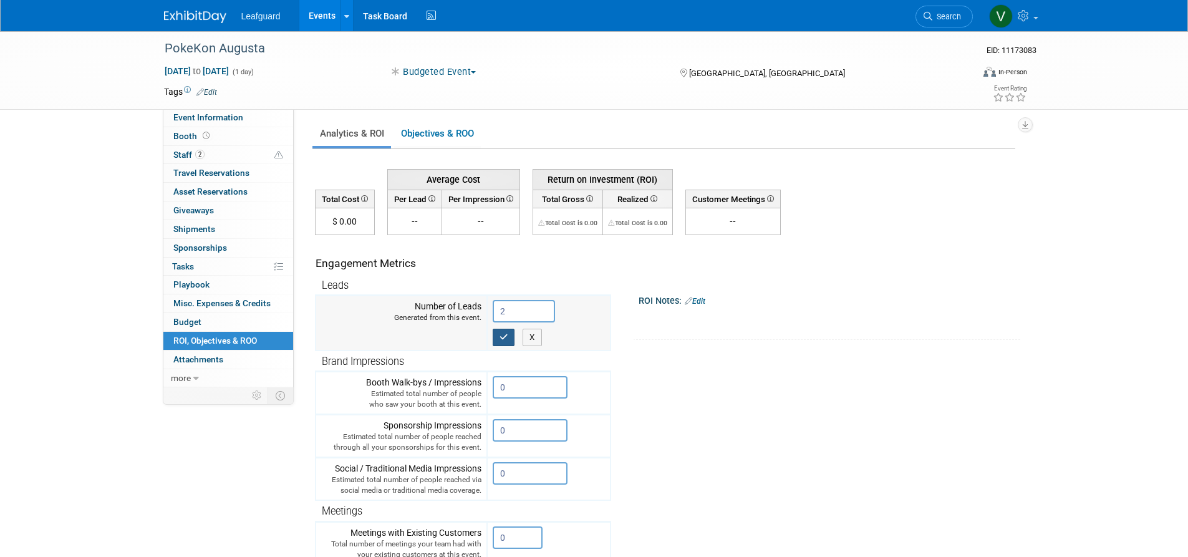
type input "2"
click at [514, 330] on button "button" at bounding box center [503, 337] width 22 height 17
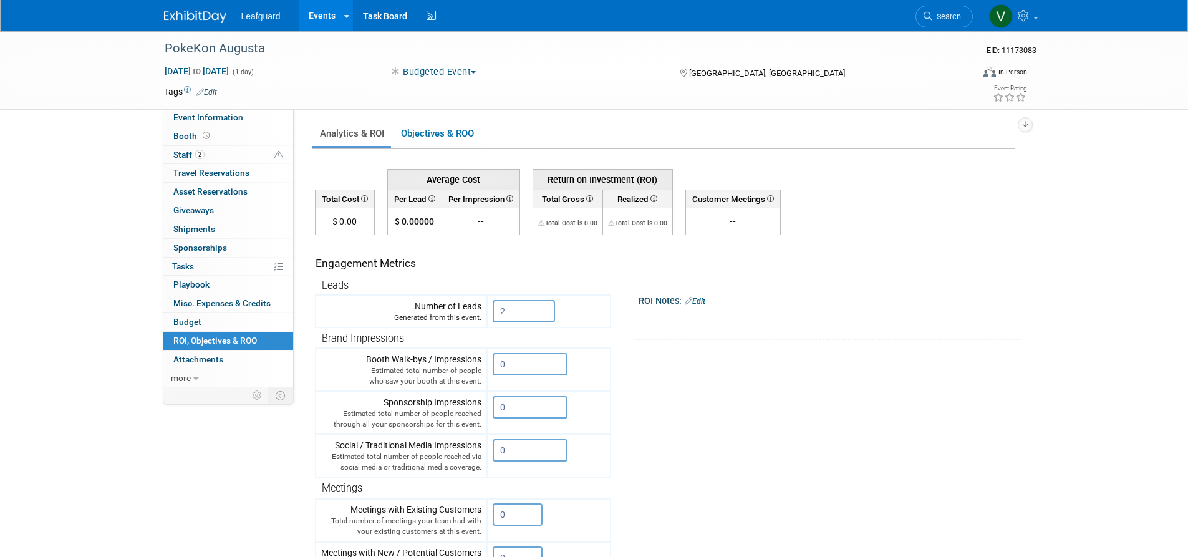
click at [326, 12] on link "Events" at bounding box center [322, 15] width 46 height 31
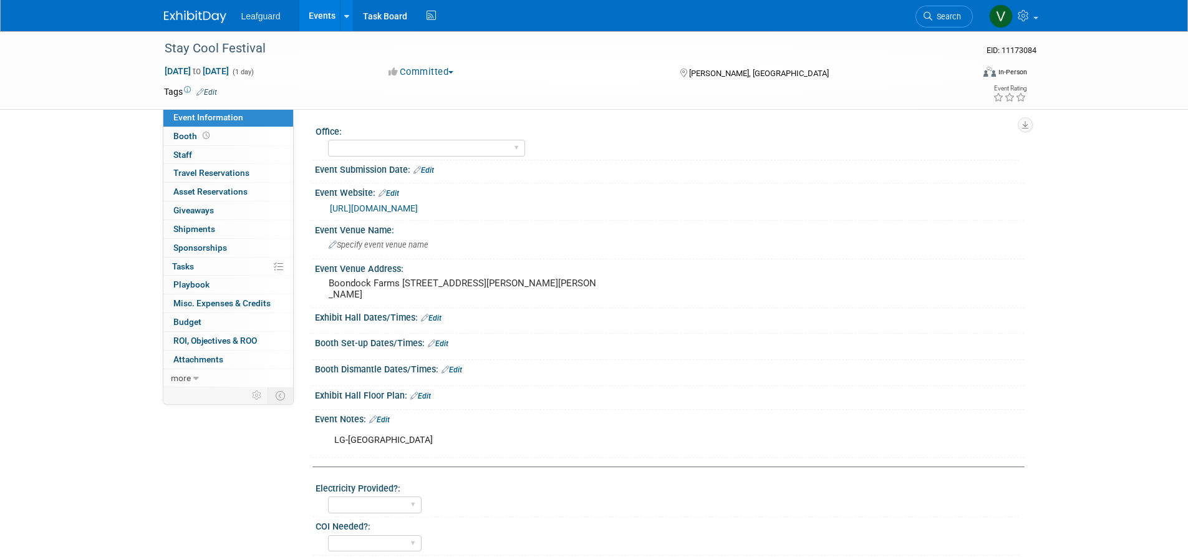
click at [424, 70] on button "Committed" at bounding box center [421, 71] width 74 height 13
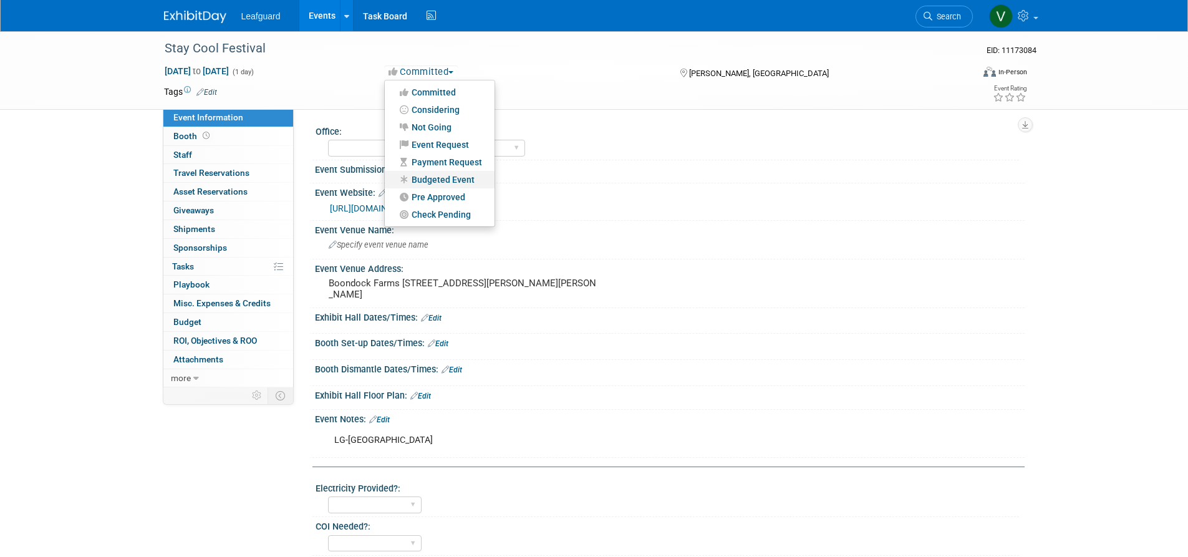
click at [439, 181] on link "Budgeted Event" at bounding box center [440, 179] width 110 height 17
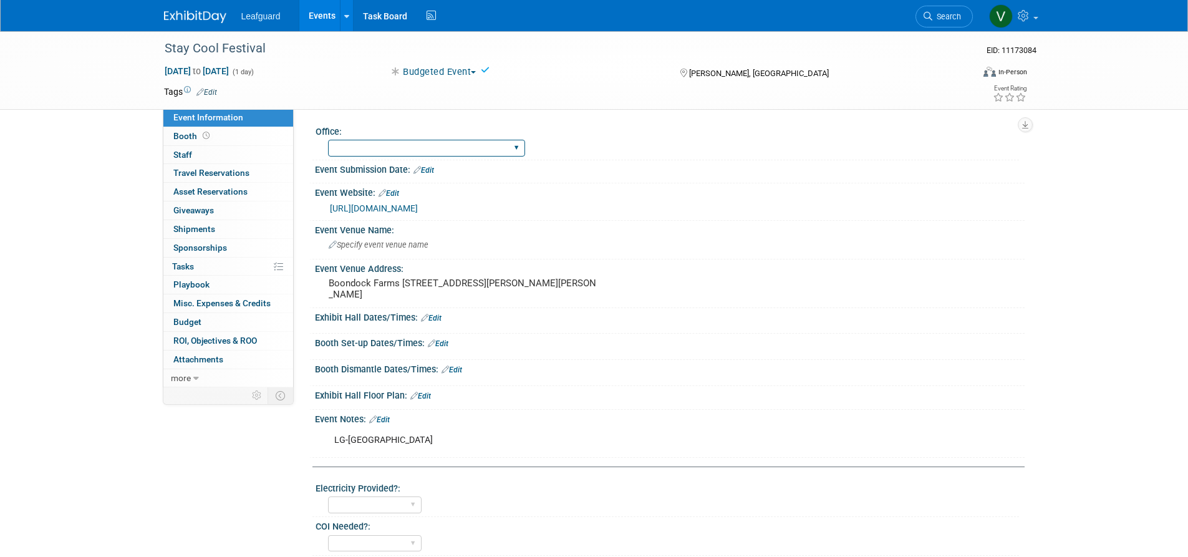
select select "Columbia"
click at [248, 149] on link "0 Staff 0" at bounding box center [228, 155] width 130 height 18
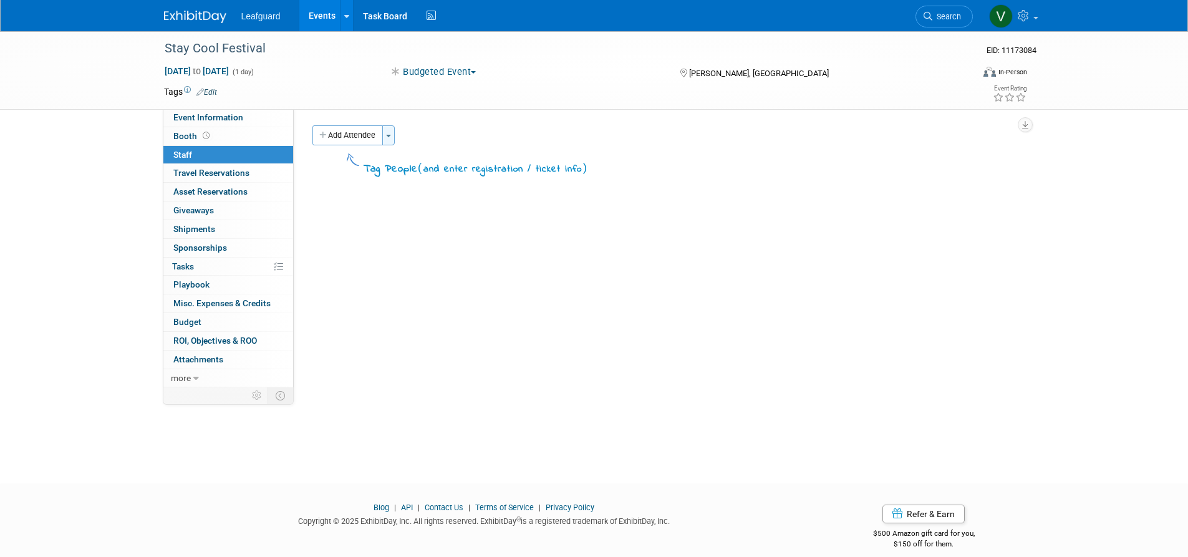
click at [386, 138] on button "Toggle Dropdown" at bounding box center [388, 135] width 12 height 20
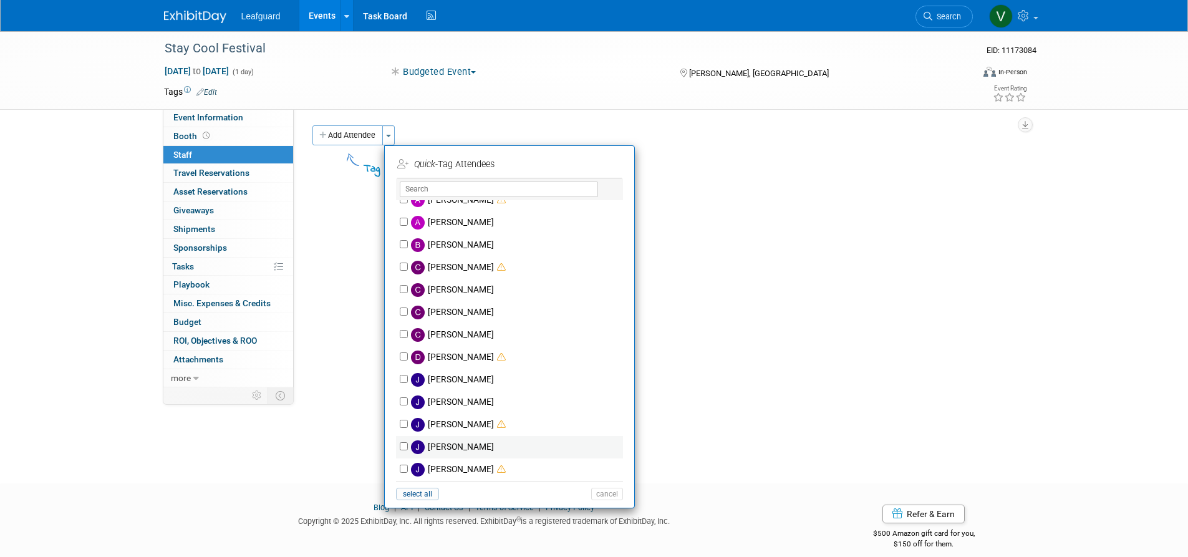
scroll to position [110, 0]
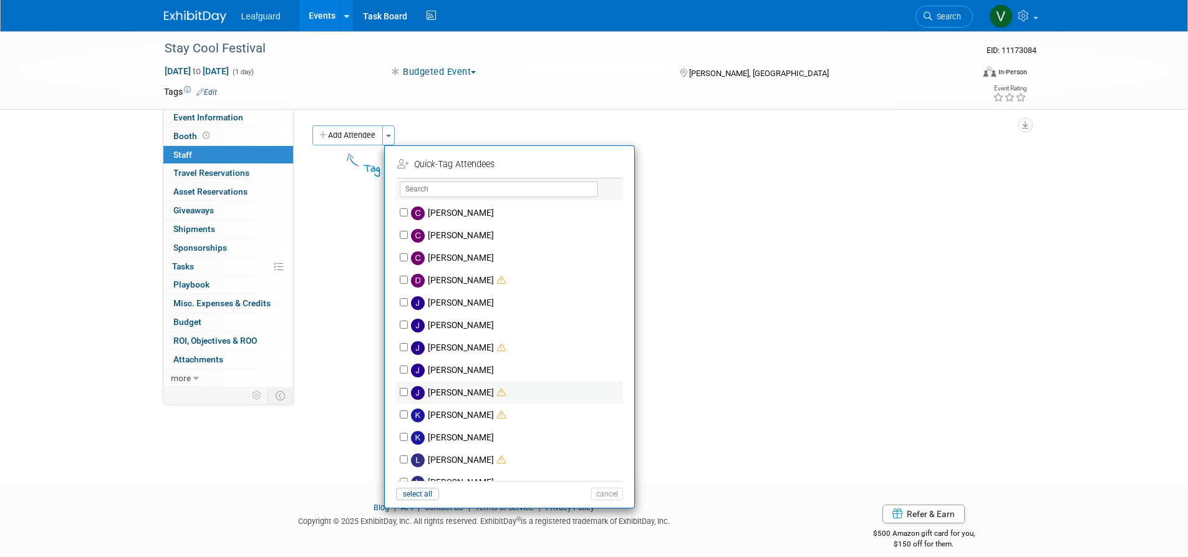
click at [405, 390] on input "Josh Smith" at bounding box center [404, 392] width 8 height 8
checkbox input "true"
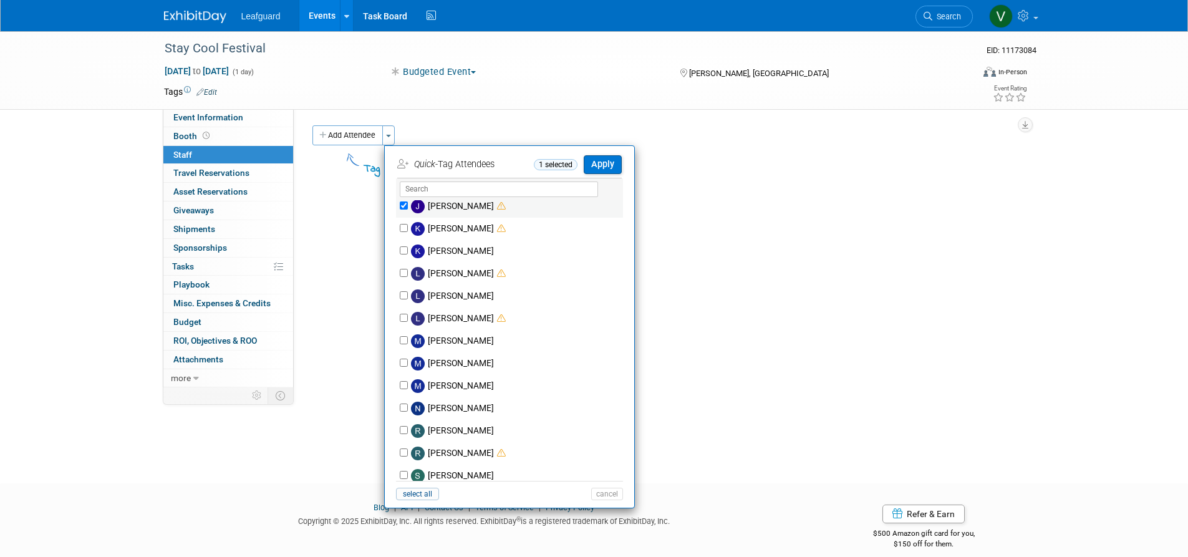
scroll to position [395, 0]
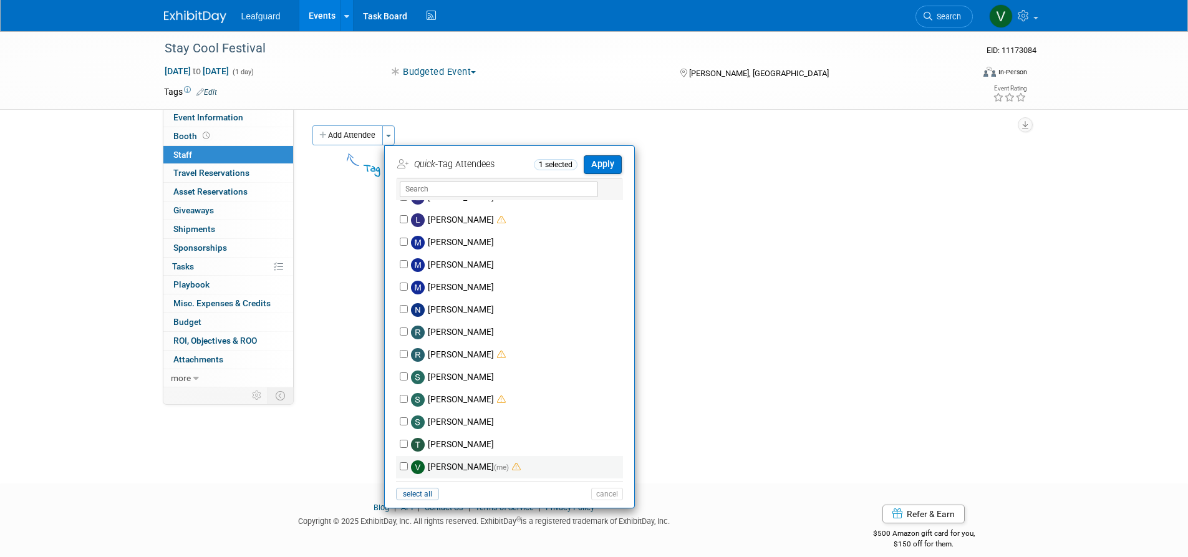
click at [401, 468] on input "Victoria Eaton (me)" at bounding box center [404, 466] width 8 height 8
checkbox input "true"
click at [596, 170] on button "Apply" at bounding box center [602, 164] width 38 height 18
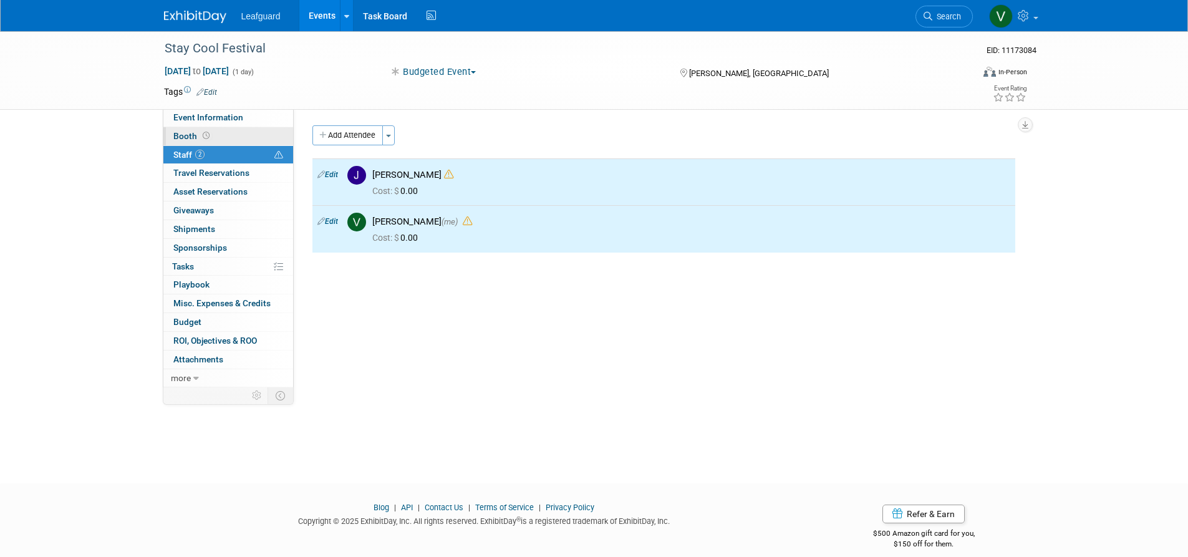
click at [241, 143] on link "Booth" at bounding box center [228, 136] width 130 height 18
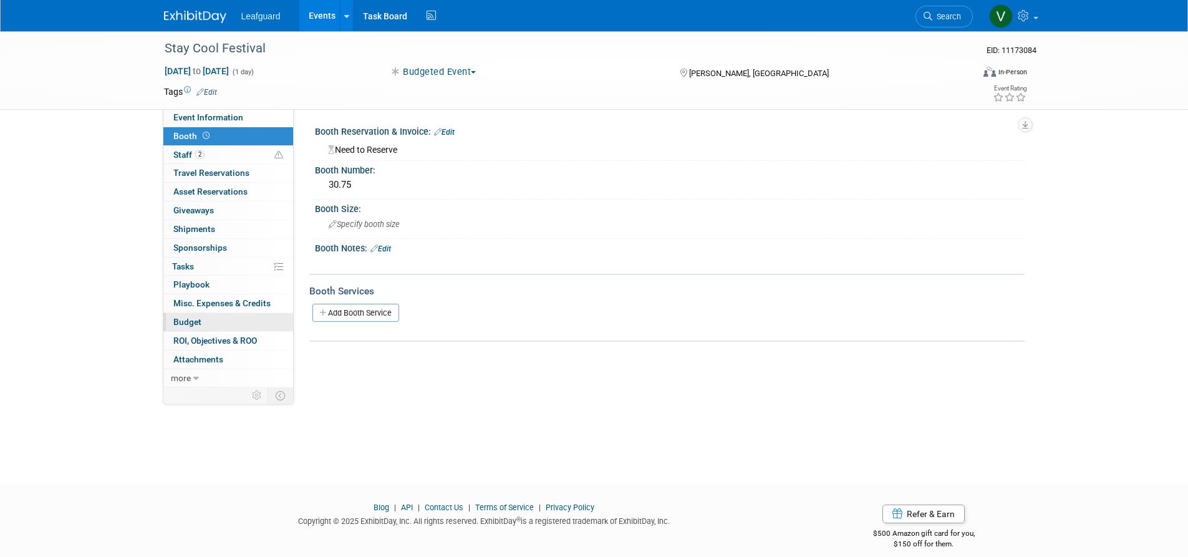
click at [224, 314] on link "Budget" at bounding box center [228, 322] width 130 height 18
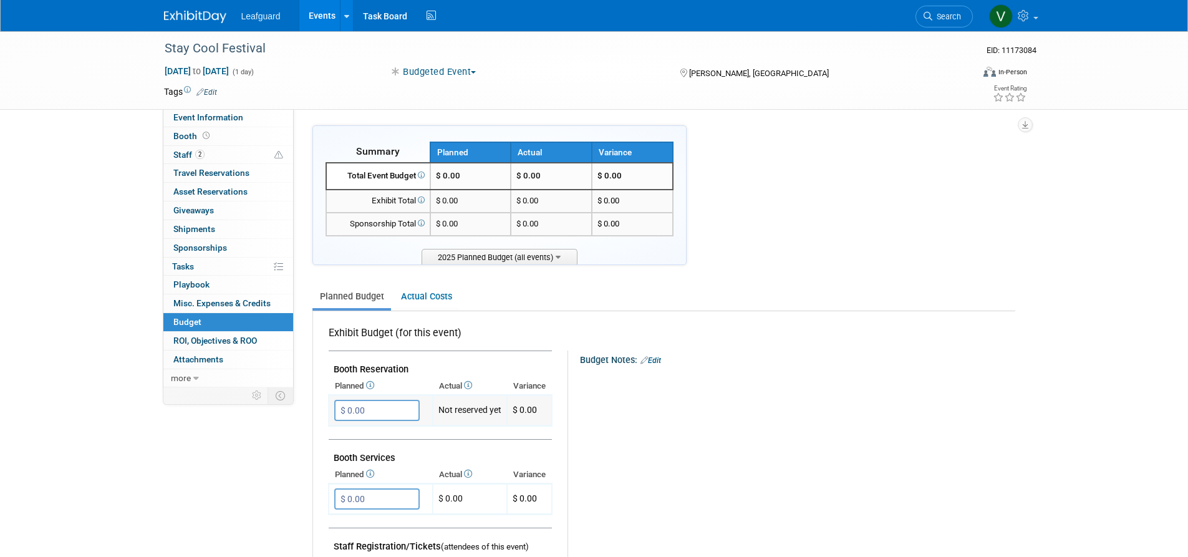
drag, startPoint x: 391, startPoint y: 405, endPoint x: 340, endPoint y: 405, distance: 51.1
click at [340, 405] on input "$ 0.00" at bounding box center [376, 410] width 85 height 21
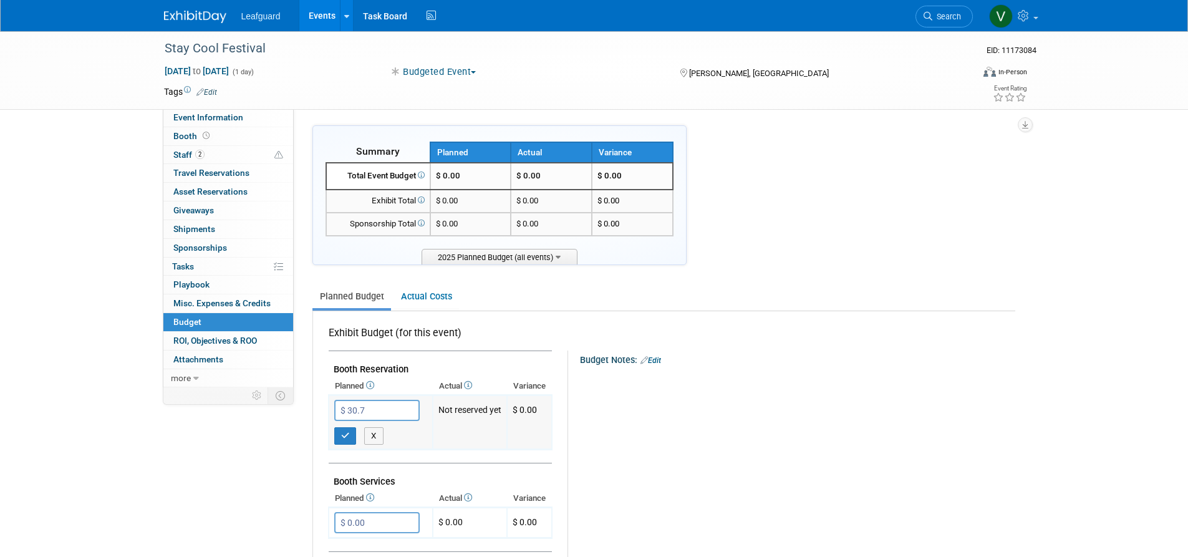
type input "$ 30.75"
click at [335, 433] on button "button" at bounding box center [345, 435] width 22 height 17
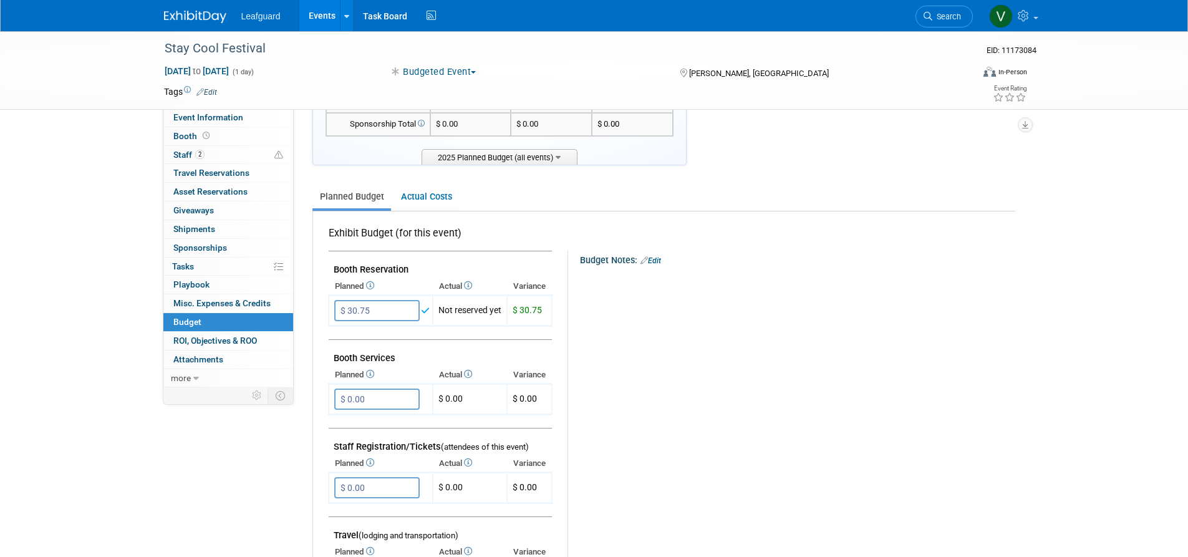
scroll to position [267, 0]
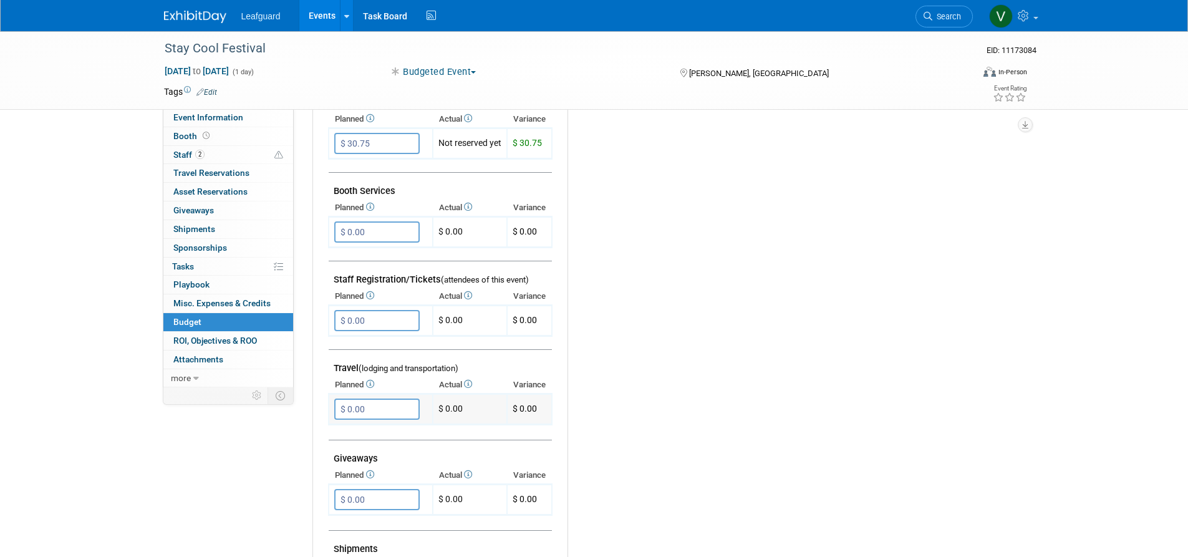
click at [393, 398] on input "$ 0.00" at bounding box center [376, 408] width 85 height 21
drag, startPoint x: 393, startPoint y: 394, endPoint x: 359, endPoint y: 393, distance: 34.3
click at [359, 398] on input "$ 0.00" at bounding box center [376, 408] width 85 height 21
type input "$ 150.00"
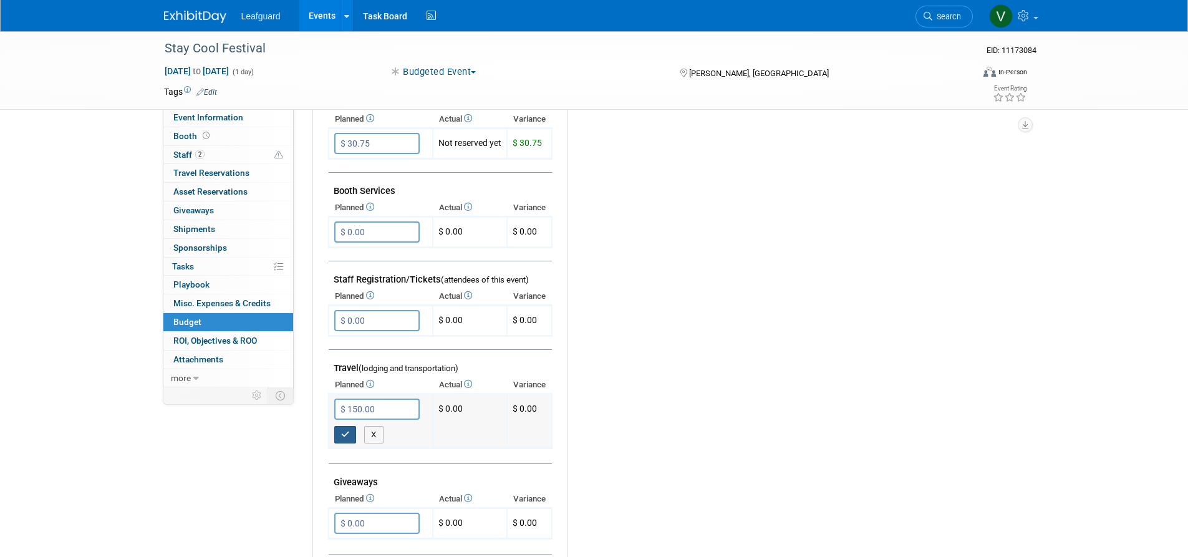
click at [353, 426] on button "button" at bounding box center [345, 434] width 22 height 17
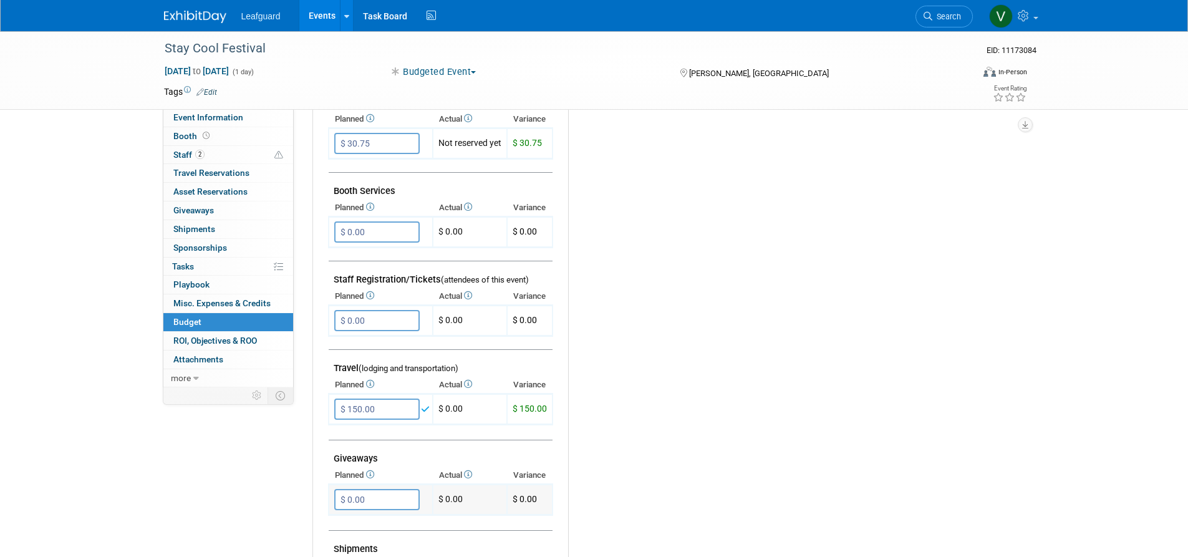
drag, startPoint x: 374, startPoint y: 493, endPoint x: 343, endPoint y: 492, distance: 31.2
click at [343, 492] on input "$ 0.00" at bounding box center [376, 499] width 85 height 21
type input "$ 20.00"
click at [335, 522] on button "button" at bounding box center [345, 524] width 22 height 17
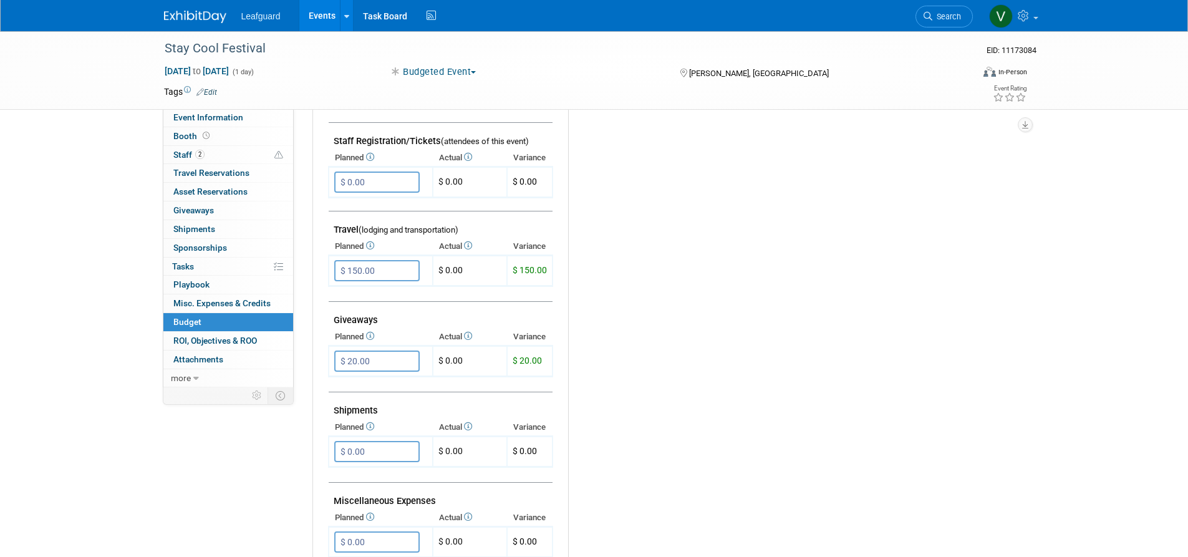
scroll to position [451, 0]
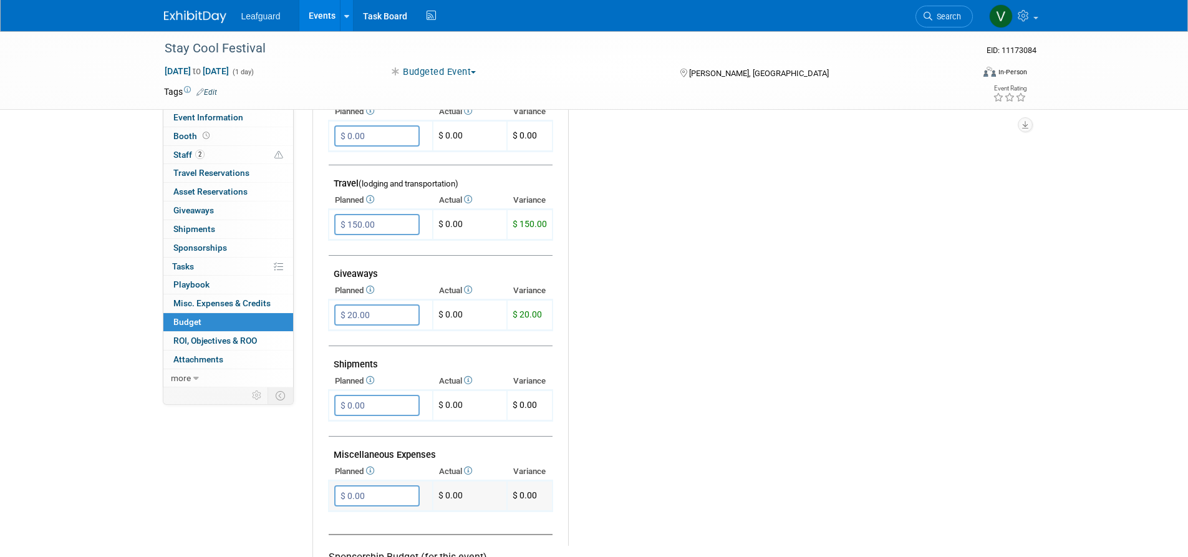
drag, startPoint x: 372, startPoint y: 484, endPoint x: 330, endPoint y: 483, distance: 42.4
click at [330, 483] on td "$ 0.00 X" at bounding box center [381, 496] width 104 height 31
type input "$ 126.00"
click at [350, 512] on button "button" at bounding box center [345, 520] width 22 height 17
click at [264, 334] on link "0 ROI, Objectives & ROO 0" at bounding box center [228, 341] width 130 height 18
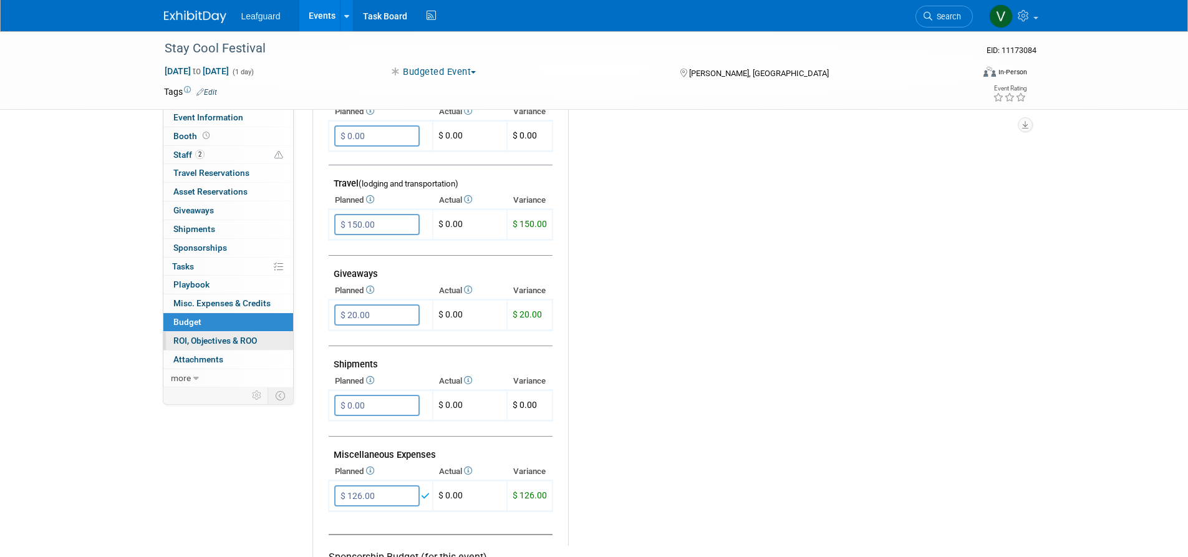
scroll to position [0, 0]
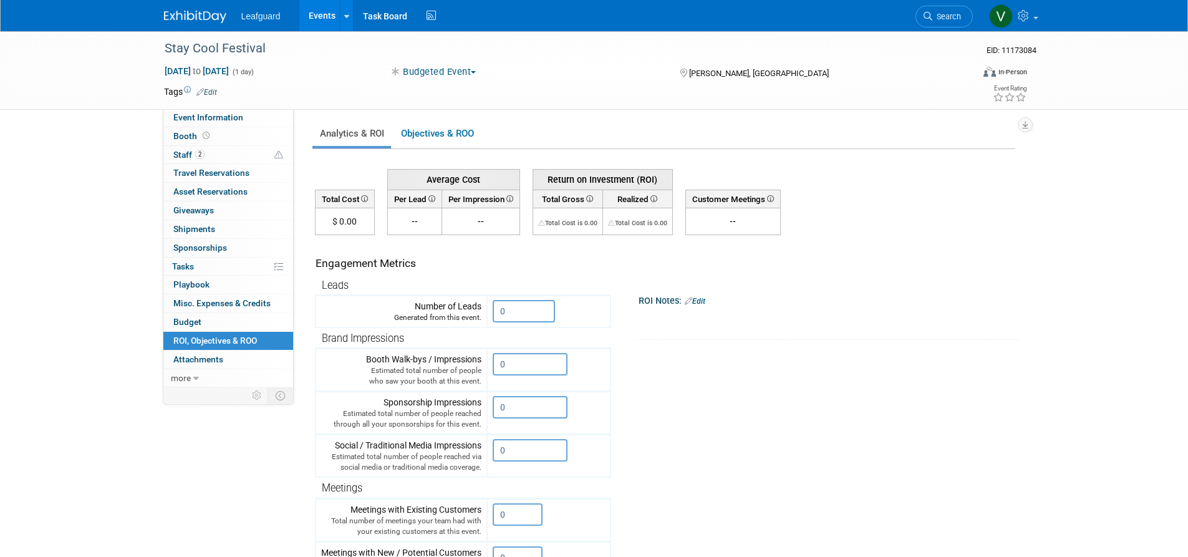
click at [317, 19] on link "Events" at bounding box center [322, 15] width 46 height 31
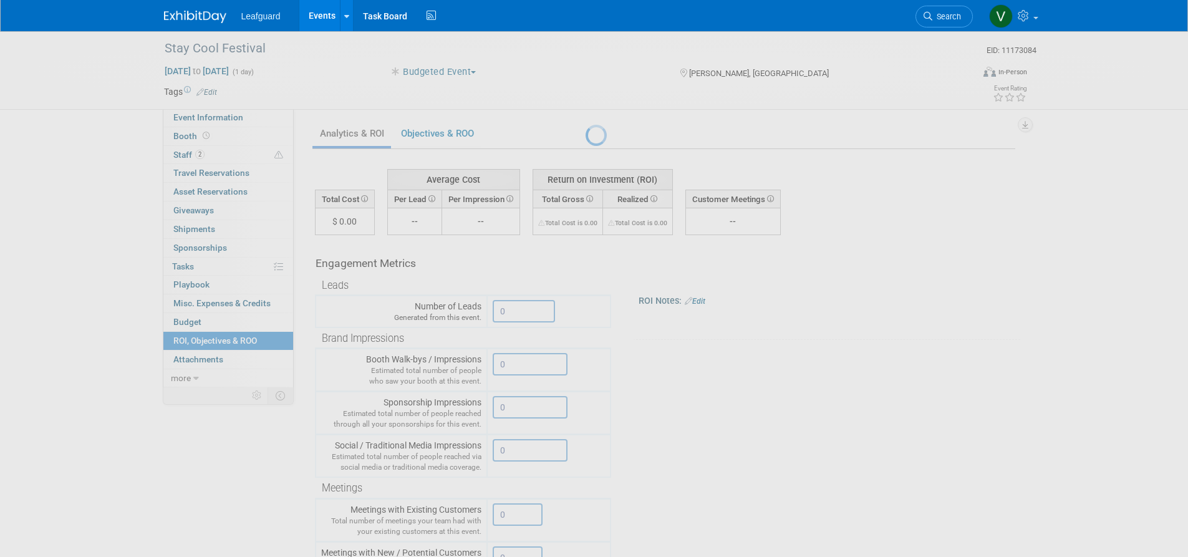
click at [327, 14] on link "Events" at bounding box center [322, 15] width 46 height 31
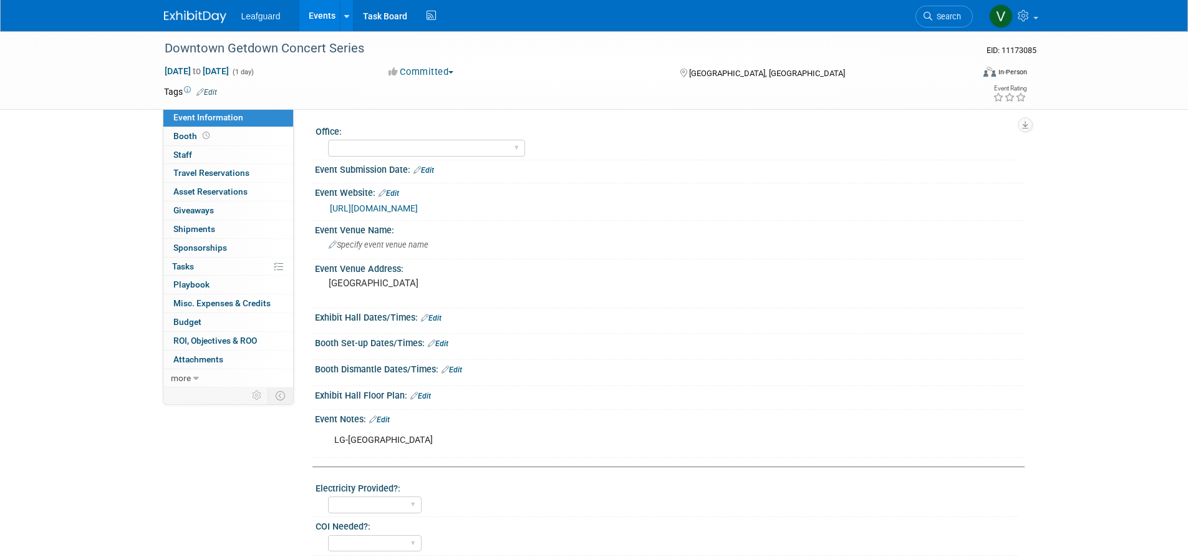
click at [444, 76] on button "Committed" at bounding box center [421, 71] width 74 height 13
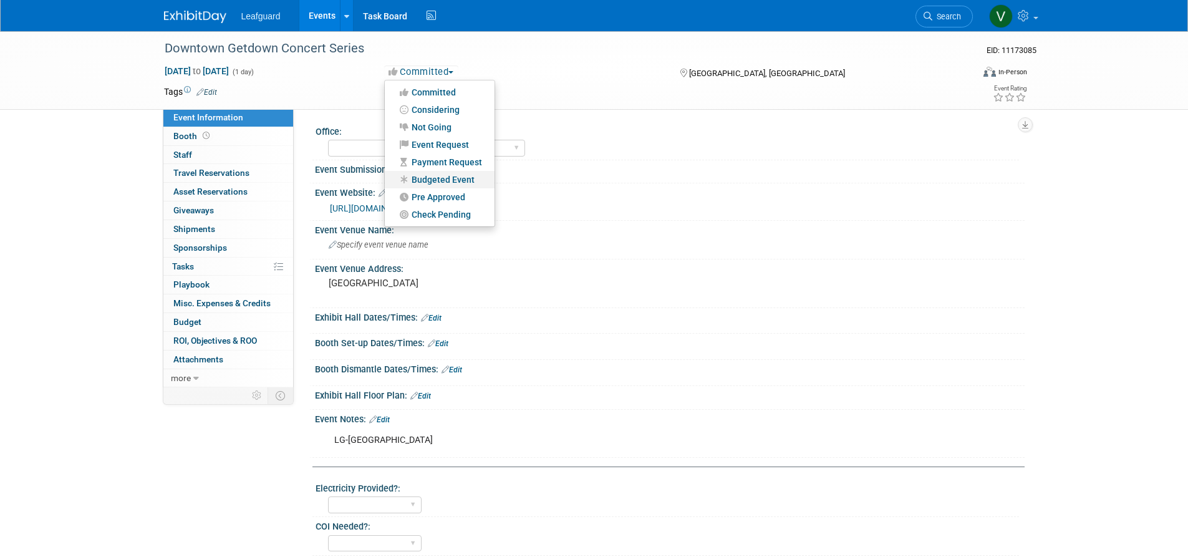
click at [451, 176] on link "Budgeted Event" at bounding box center [440, 179] width 110 height 17
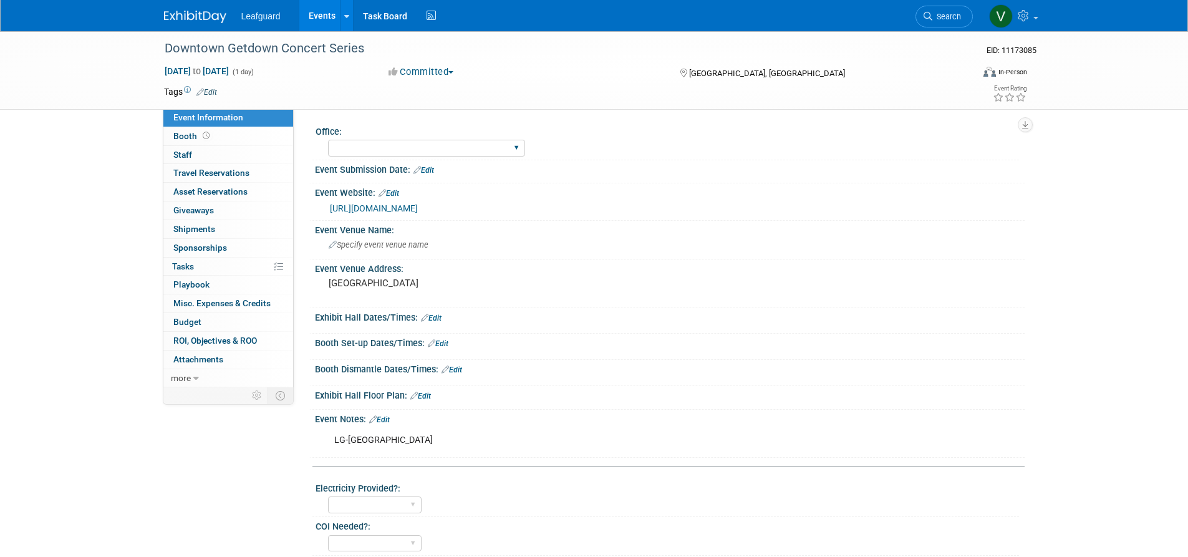
click at [421, 139] on div "[GEOGRAPHIC_DATA] [US_STATE] [GEOGRAPHIC_DATA] [GEOGRAPHIC_DATA] [GEOGRAPHIC_DA…" at bounding box center [426, 148] width 197 height 23
select select "Columbia"
click at [245, 146] on link "0 Staff 0" at bounding box center [228, 155] width 130 height 18
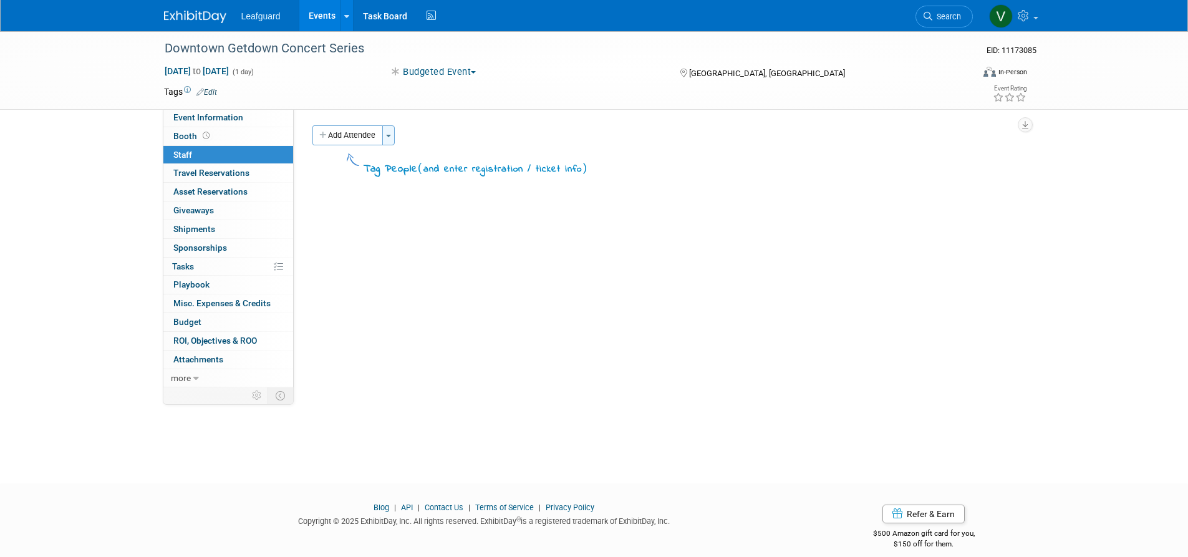
click at [394, 140] on button "Toggle Dropdown" at bounding box center [388, 135] width 12 height 20
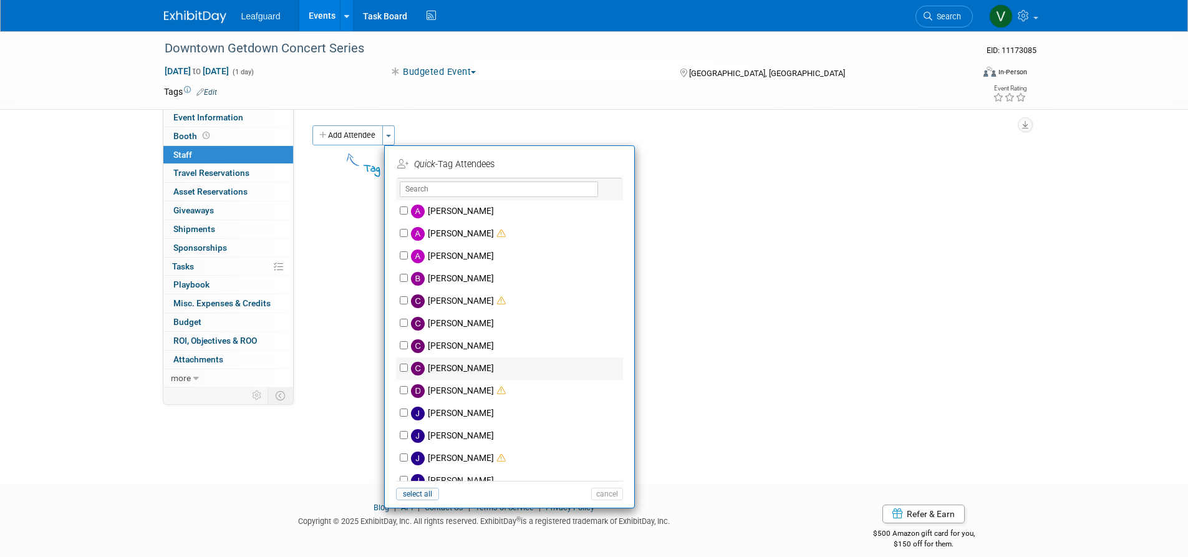
scroll to position [172, 0]
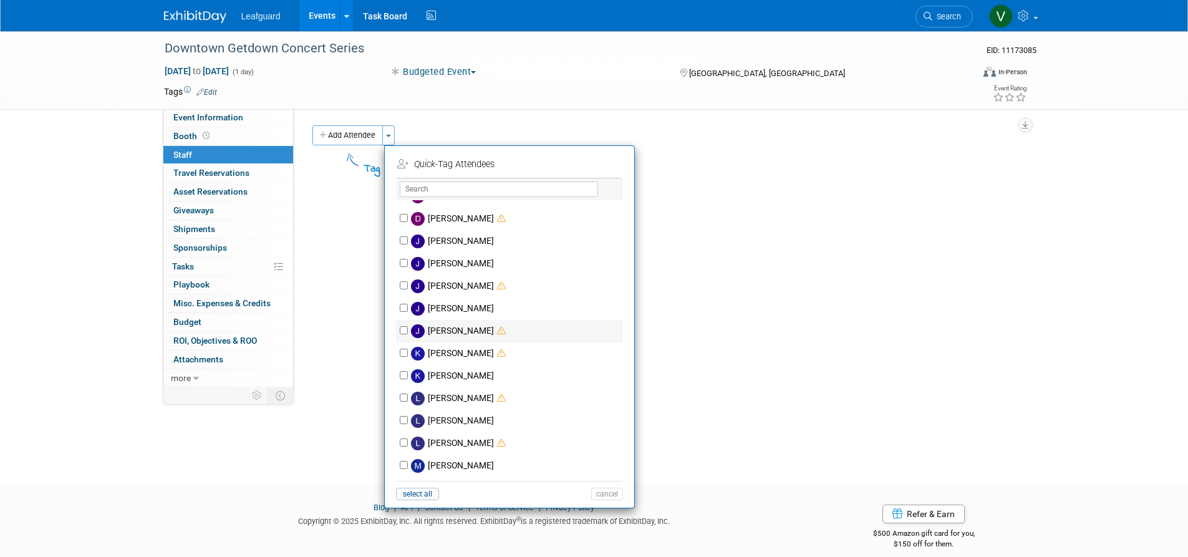
click at [401, 330] on input "[PERSON_NAME]" at bounding box center [404, 330] width 8 height 8
checkbox input "true"
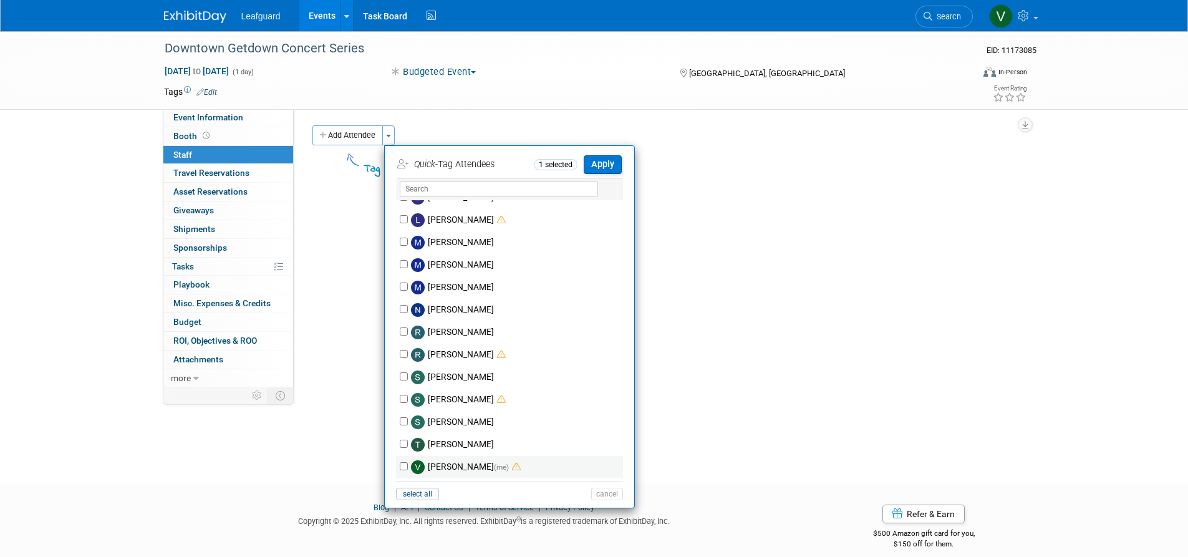
click at [405, 467] on input "Victoria Eaton (me)" at bounding box center [404, 466] width 8 height 8
checkbox input "true"
click at [595, 174] on div "Quick -Tag Attendees 2 selected Apply" at bounding box center [509, 166] width 224 height 26
click at [595, 171] on button "Apply" at bounding box center [602, 164] width 38 height 18
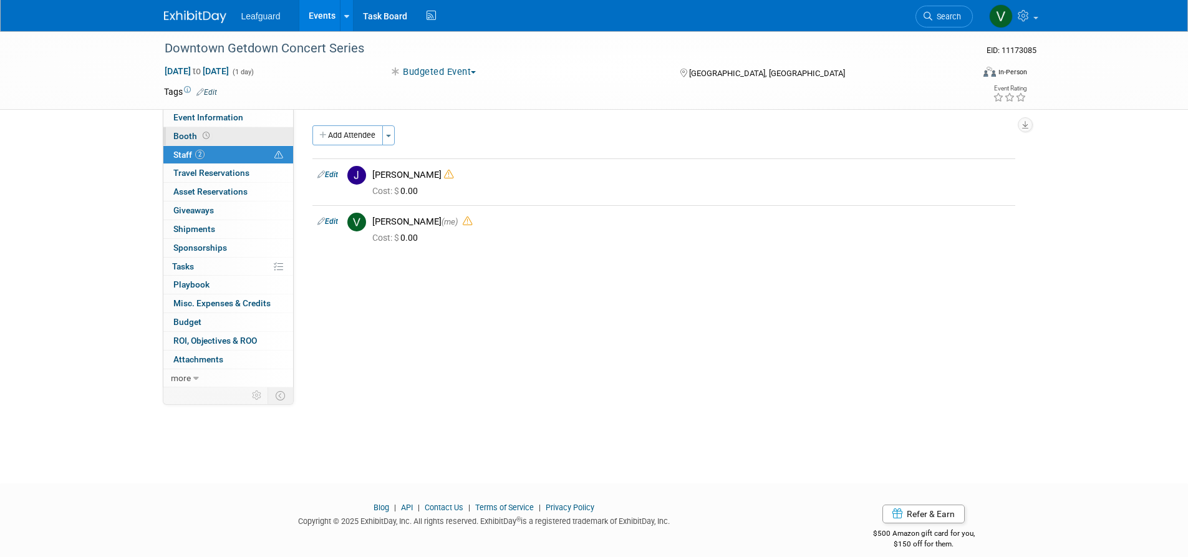
click at [249, 137] on link "Booth" at bounding box center [228, 136] width 130 height 18
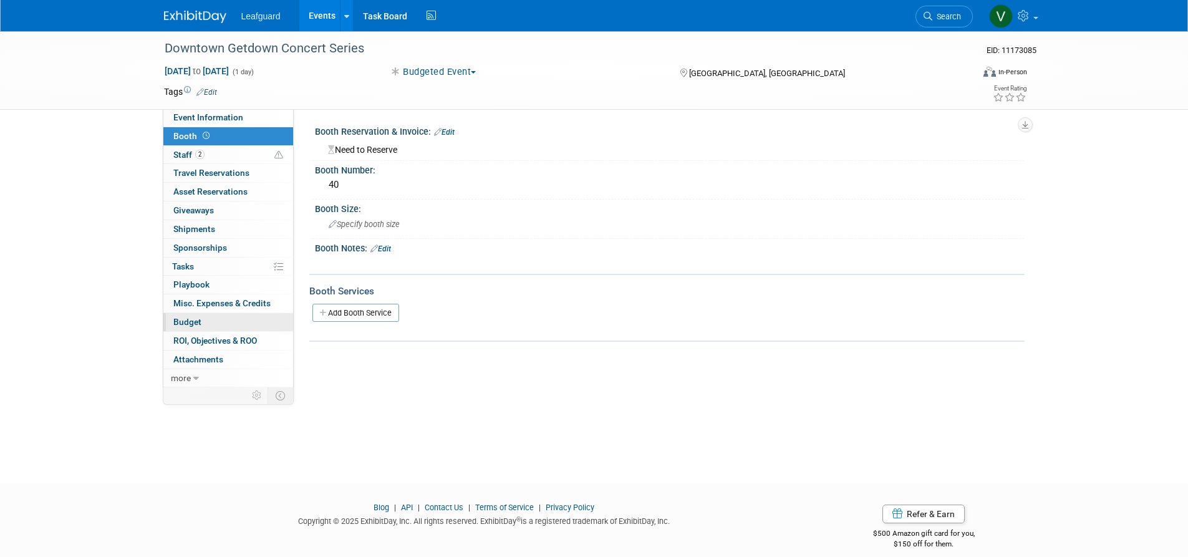
click at [227, 318] on link "Budget" at bounding box center [228, 322] width 130 height 18
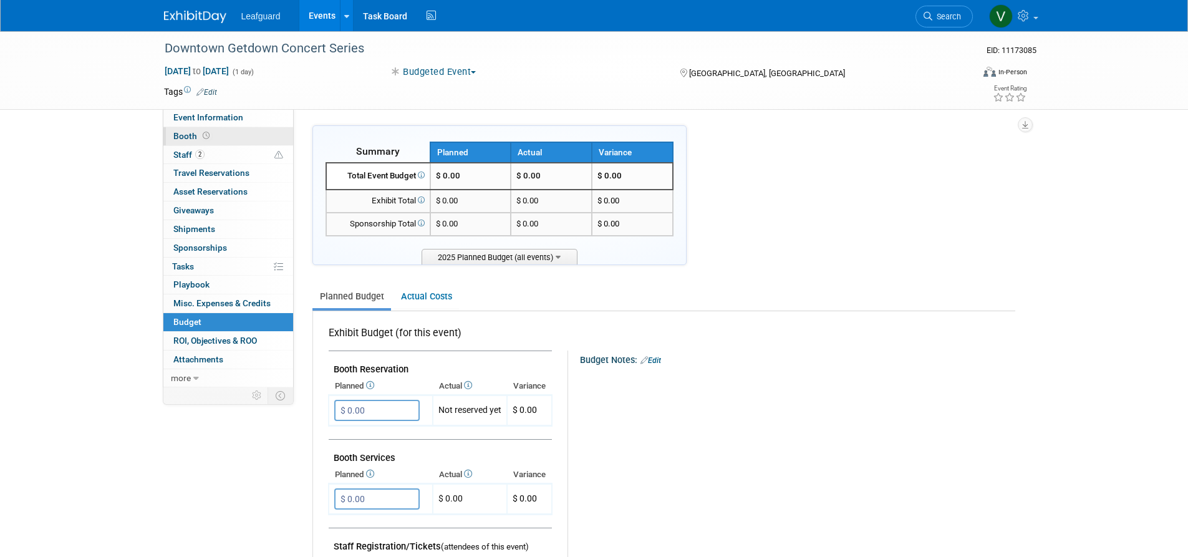
click at [244, 127] on link "Booth" at bounding box center [228, 136] width 130 height 18
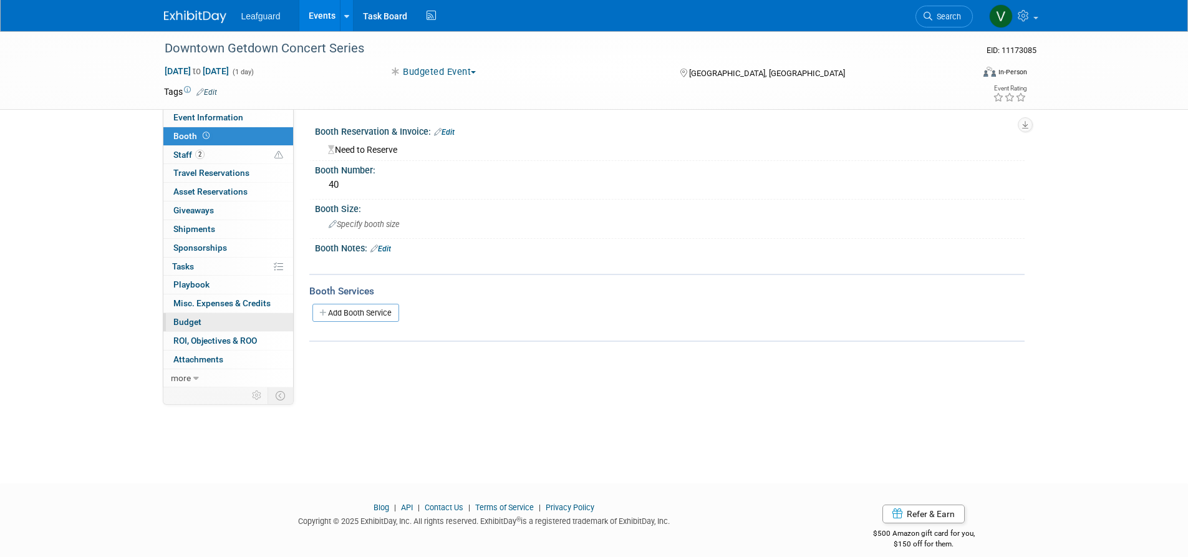
click at [257, 313] on link "Budget" at bounding box center [228, 322] width 130 height 18
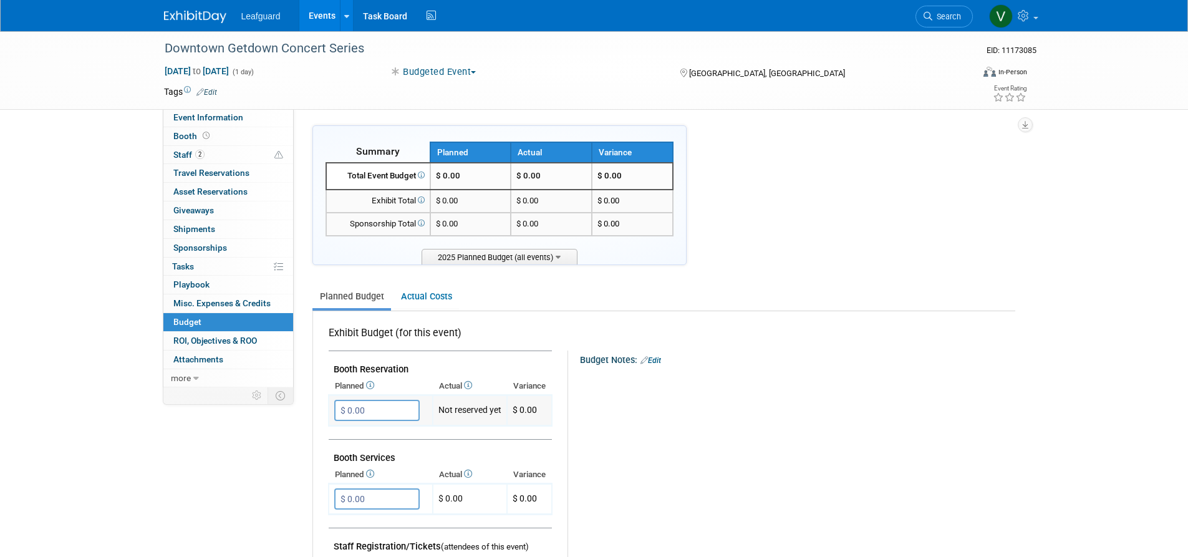
drag, startPoint x: 396, startPoint y: 401, endPoint x: 342, endPoint y: 405, distance: 54.3
click at [342, 405] on input "$ 0.00" at bounding box center [376, 410] width 85 height 21
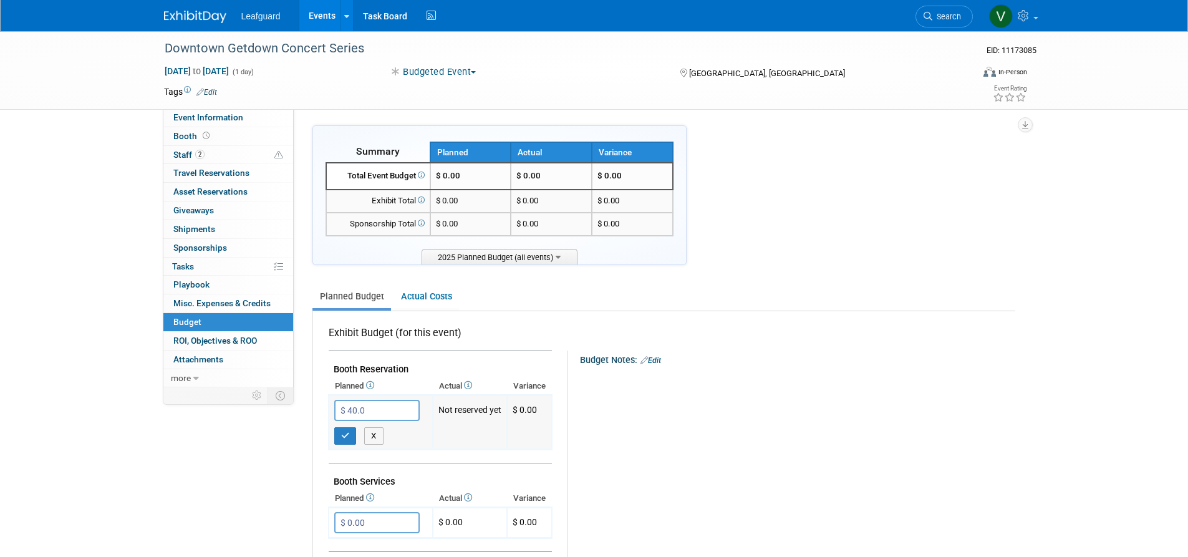
type input "$ 40.00"
click at [341, 431] on icon "button" at bounding box center [345, 435] width 9 height 8
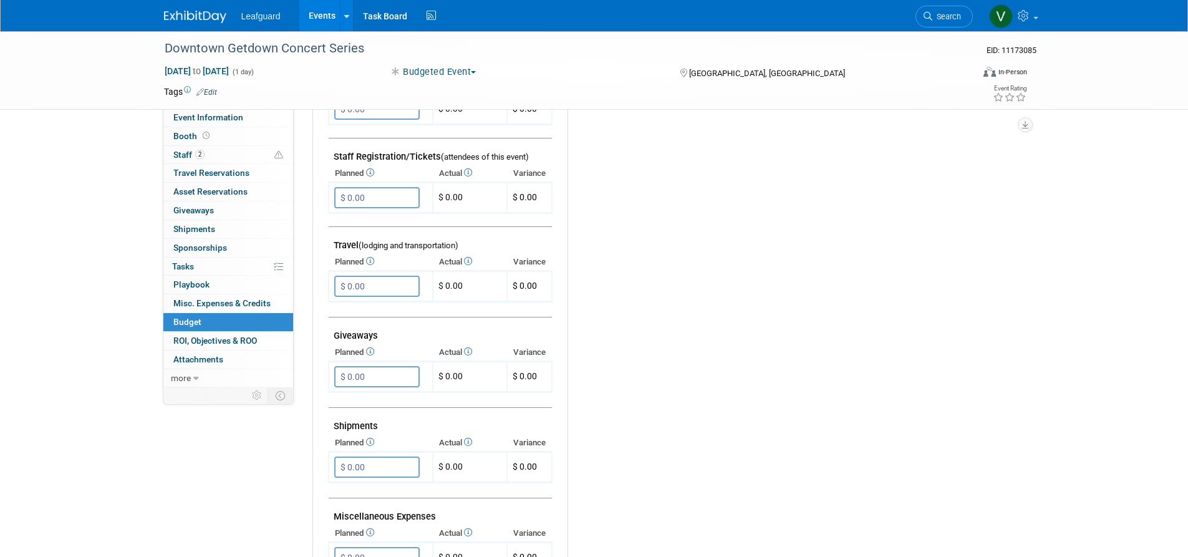
scroll to position [429, 0]
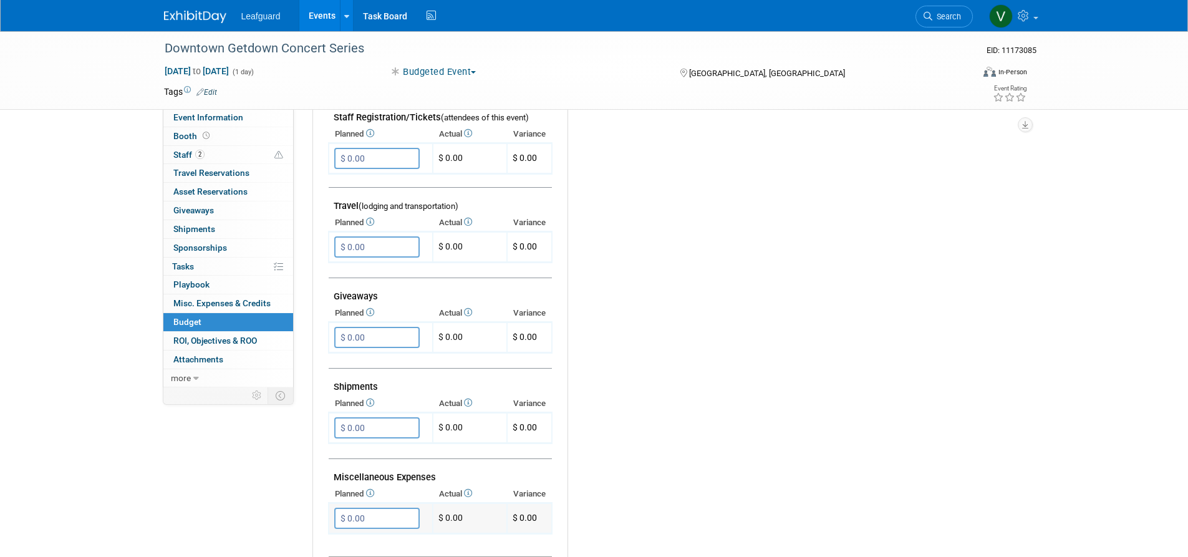
drag, startPoint x: 372, startPoint y: 502, endPoint x: 328, endPoint y: 506, distance: 43.9
click at [329, 506] on td "$ 0.00 X" at bounding box center [381, 518] width 104 height 31
type input "$ 108.00"
click at [341, 539] on icon "button" at bounding box center [345, 543] width 9 height 8
drag, startPoint x: 373, startPoint y: 327, endPoint x: 347, endPoint y: 324, distance: 27.0
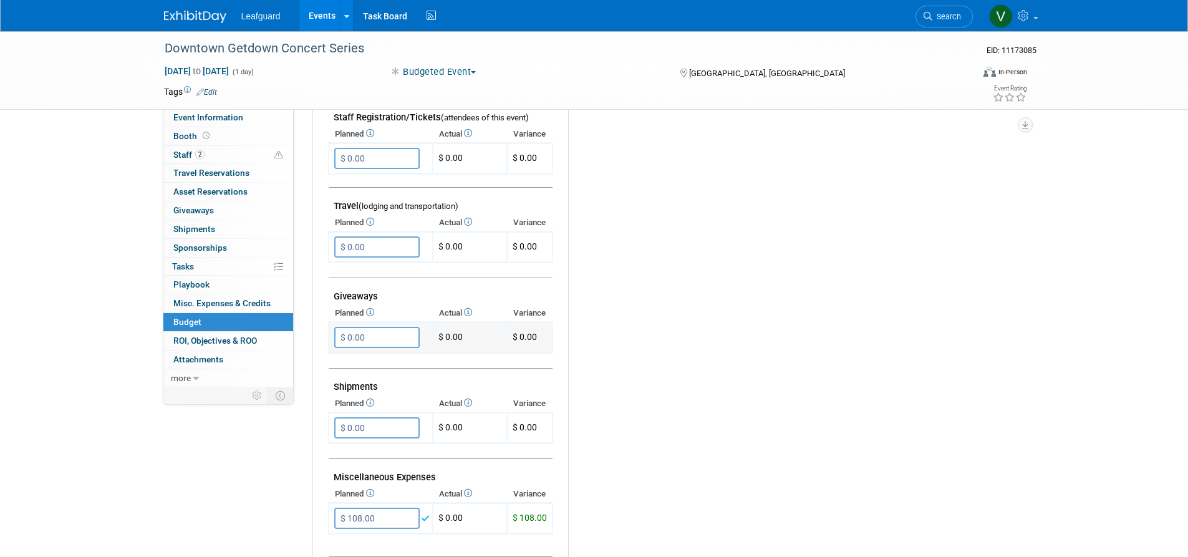
click at [347, 327] on input "$ 0.00" at bounding box center [376, 337] width 85 height 21
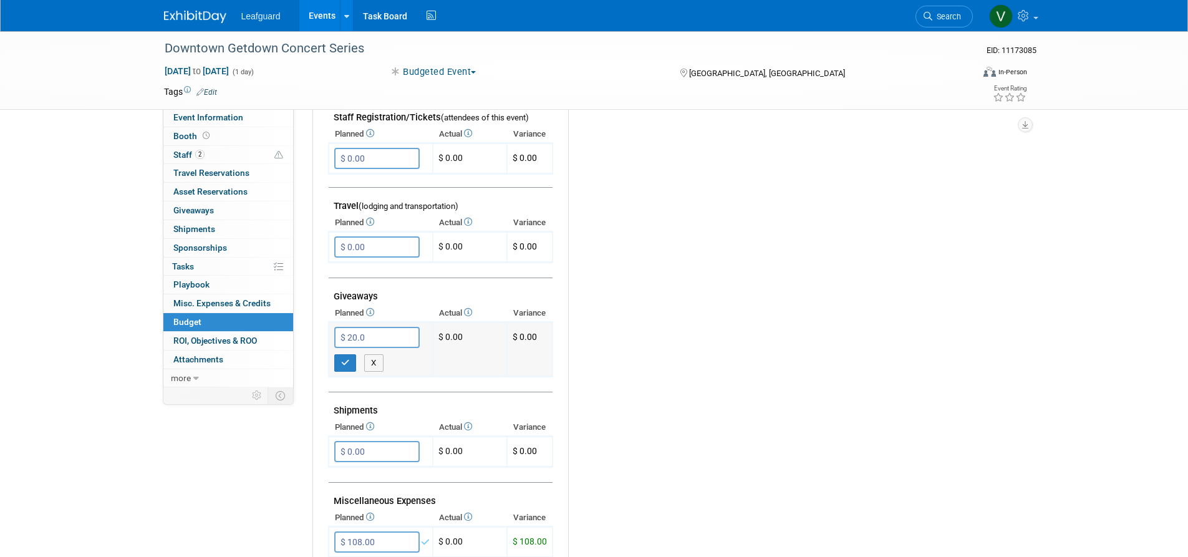
type input "$ 20.00"
click at [347, 357] on button "button" at bounding box center [345, 362] width 22 height 17
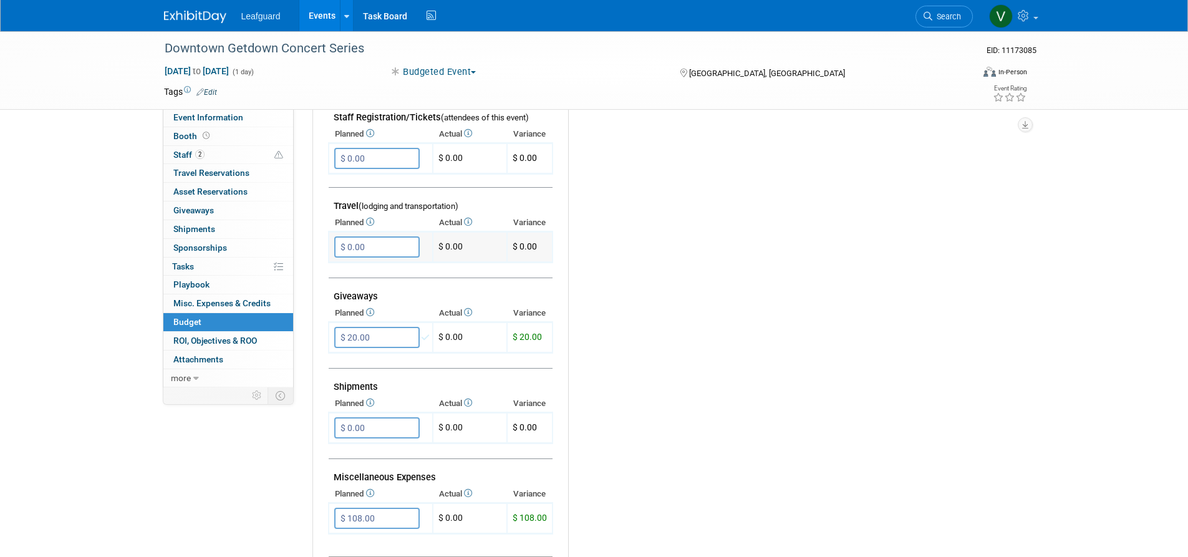
drag, startPoint x: 399, startPoint y: 243, endPoint x: 330, endPoint y: 243, distance: 69.2
click at [330, 243] on td "$ 0.00 X" at bounding box center [381, 247] width 104 height 31
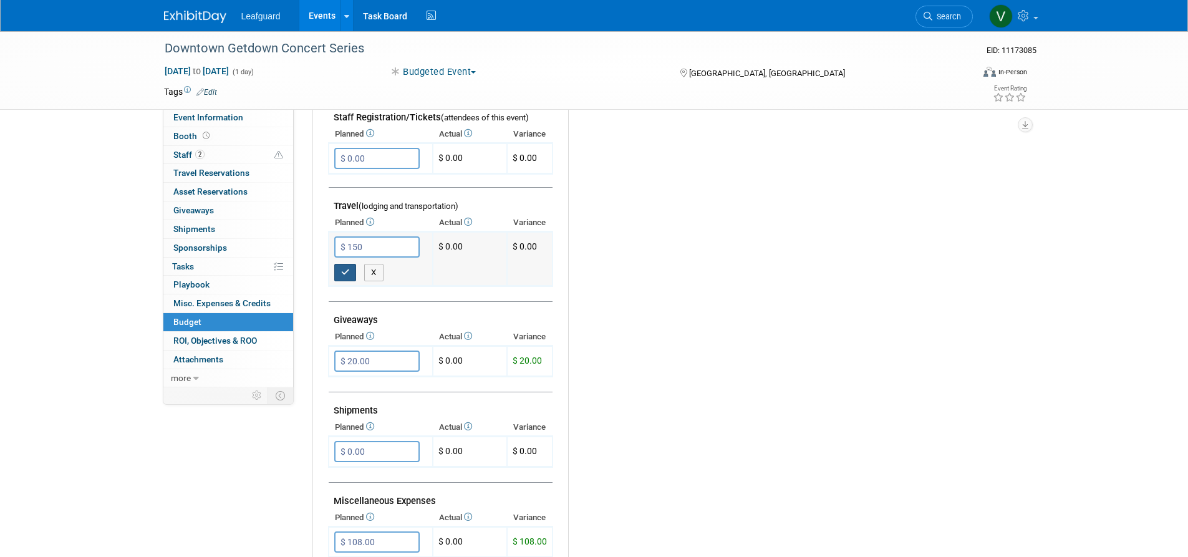
type input "$ 150.00"
click at [340, 264] on button "button" at bounding box center [345, 272] width 22 height 17
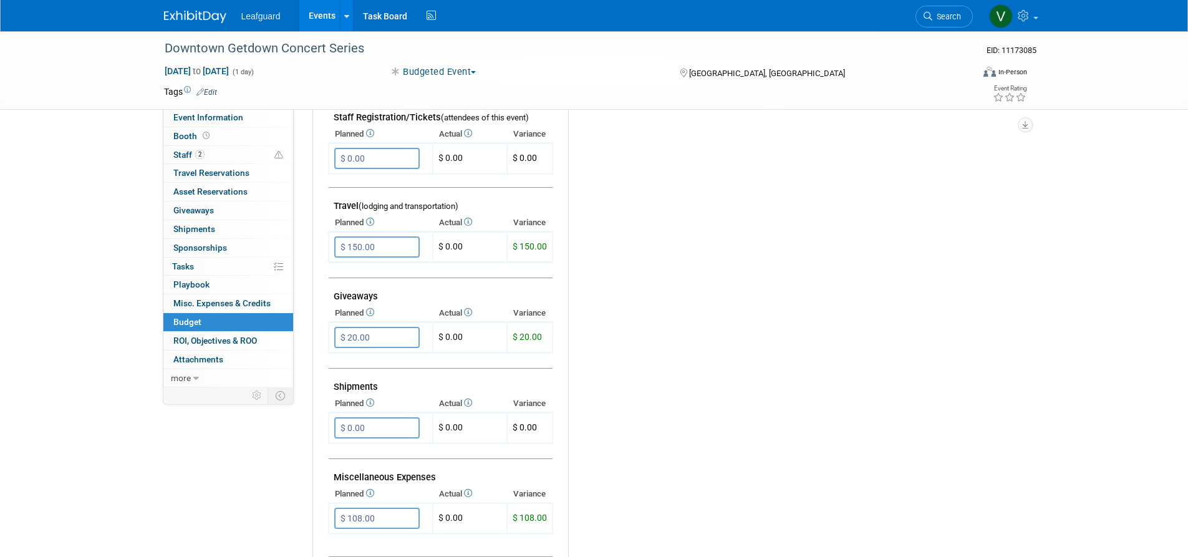
scroll to position [328, 0]
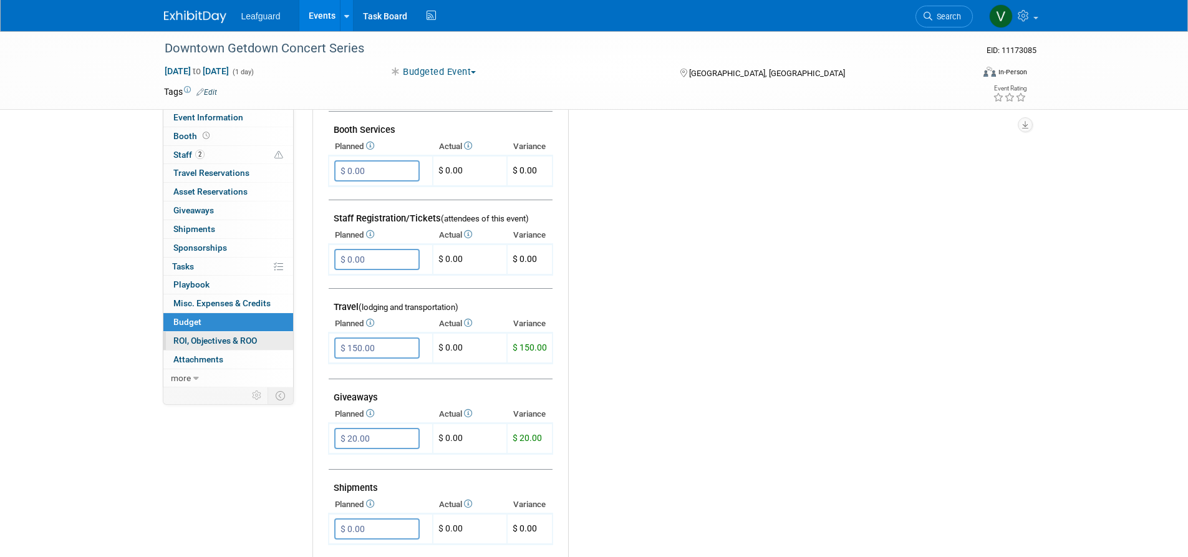
click at [256, 332] on link "0 ROI, Objectives & ROO 0" at bounding box center [228, 341] width 130 height 18
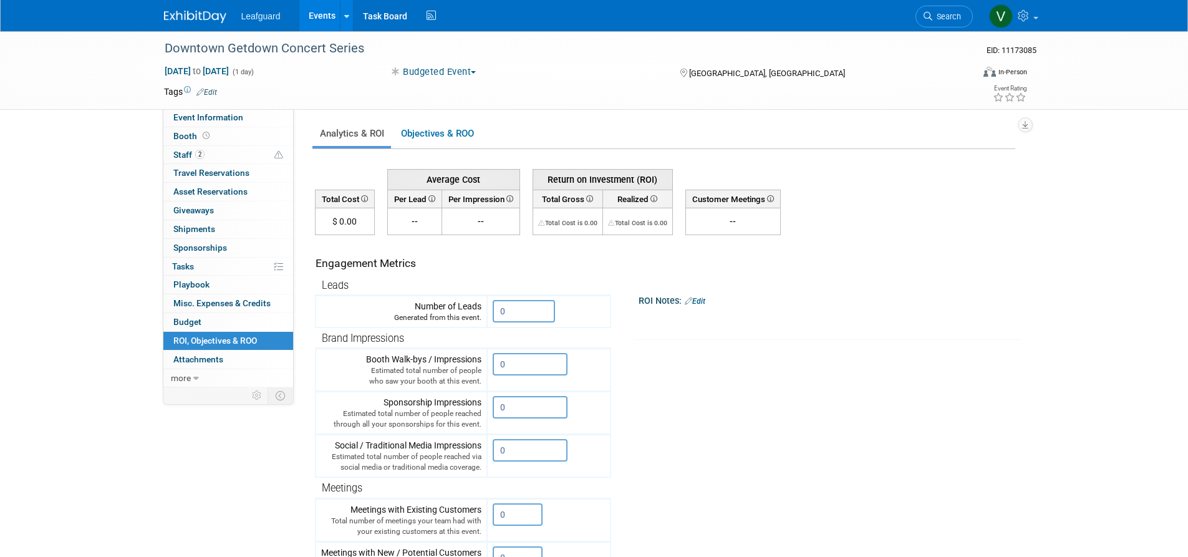
click at [326, 12] on link "Events" at bounding box center [322, 15] width 46 height 31
